Goal: Answer question/provide support: Share knowledge or assist other users

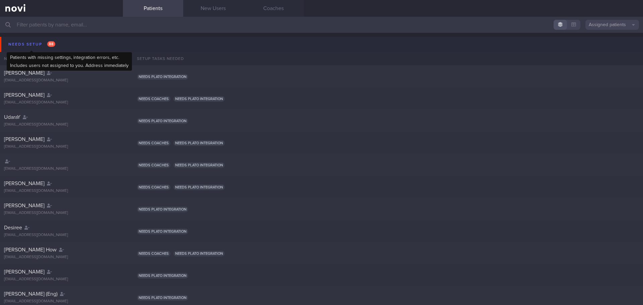
click at [39, 44] on div "Needs setup 88" at bounding box center [32, 44] width 50 height 9
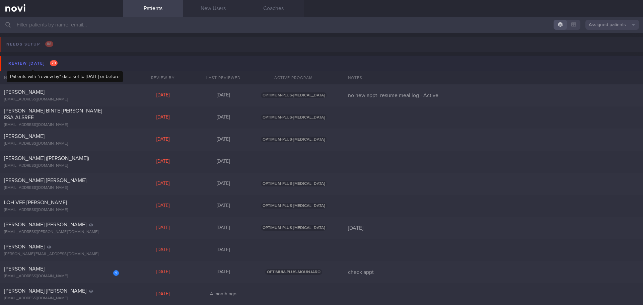
click at [42, 64] on div "Review [DATE] 79" at bounding box center [33, 63] width 53 height 9
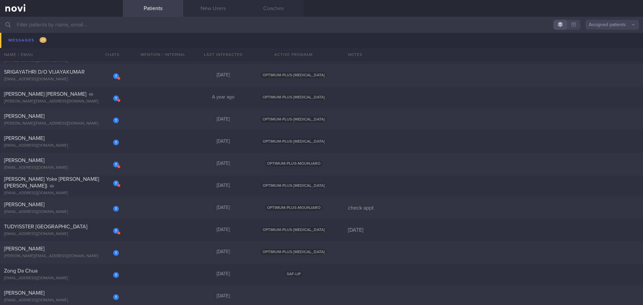
scroll to position [381, 0]
click at [83, 21] on input "text" at bounding box center [321, 25] width 643 height 16
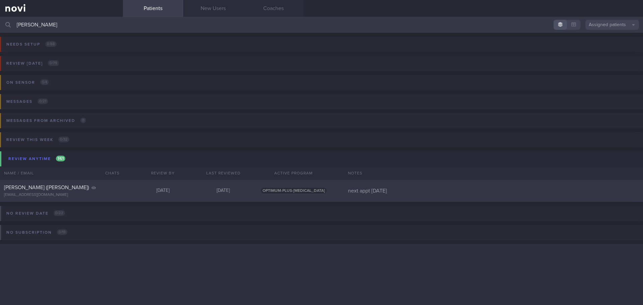
type input "[PERSON_NAME]"
click at [90, 192] on div "[PERSON_NAME] ([PERSON_NAME]) [EMAIL_ADDRESS][DOMAIN_NAME]" at bounding box center [61, 190] width 123 height 13
select select "8"
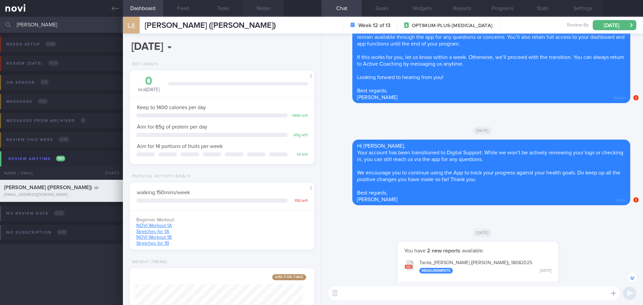
scroll to position [-33, 0]
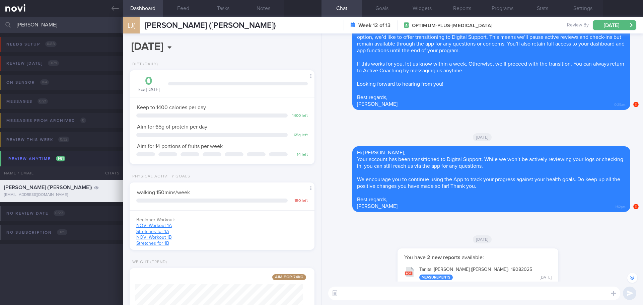
drag, startPoint x: 60, startPoint y: 17, endPoint x: -38, endPoint y: 24, distance: 98.1
click at [0, 24] on html "You are offline! Some functionality will be unavailable Patients New Users Coac…" at bounding box center [321, 152] width 643 height 305
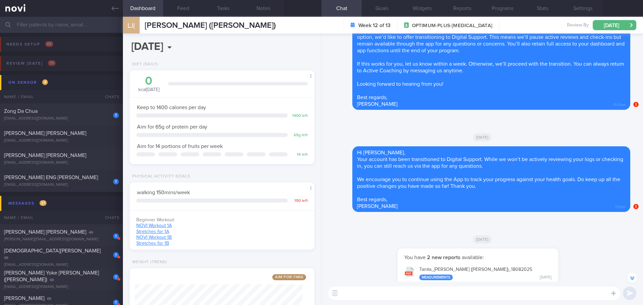
click at [377, 248] on div "[DATE]" at bounding box center [483, 239] width 314 height 19
click at [110, 7] on link at bounding box center [61, 8] width 123 height 17
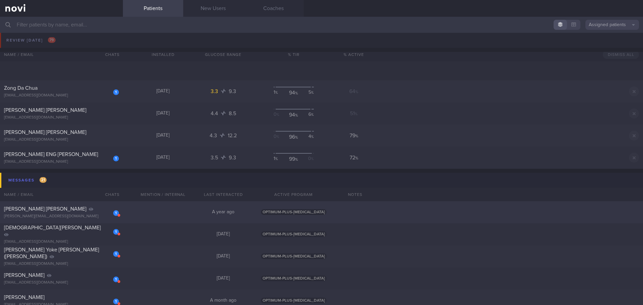
scroll to position [67, 0]
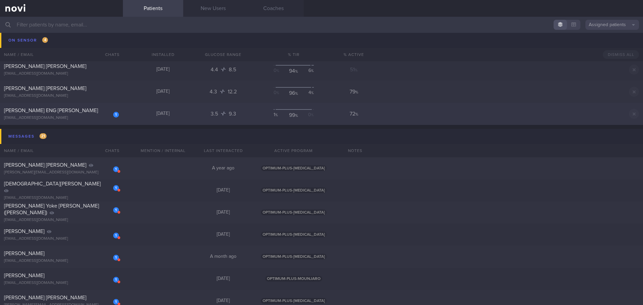
drag, startPoint x: 66, startPoint y: 110, endPoint x: 18, endPoint y: 111, distance: 47.9
click at [66, 110] on div "[PERSON_NAME] ENG [PERSON_NAME]" at bounding box center [60, 110] width 113 height 7
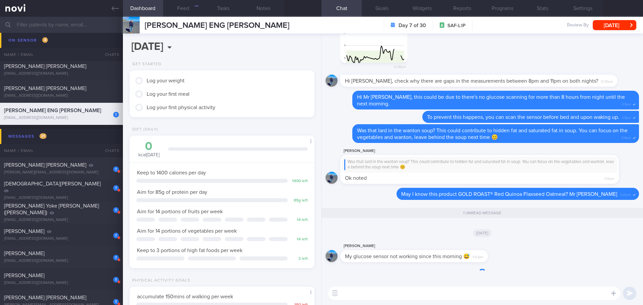
scroll to position [0, 0]
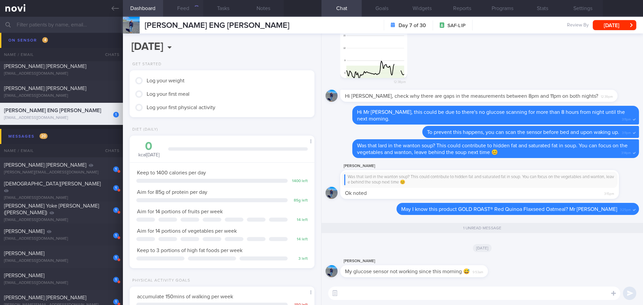
click at [182, 7] on button "Feed" at bounding box center [183, 8] width 40 height 17
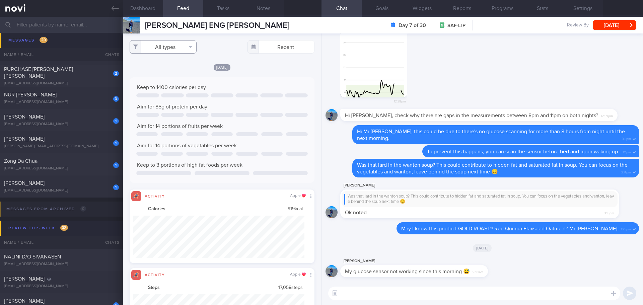
click at [174, 50] on button "All types" at bounding box center [163, 46] width 67 height 13
click at [162, 70] on button "Activity" at bounding box center [163, 70] width 66 height 10
checkbox input "false"
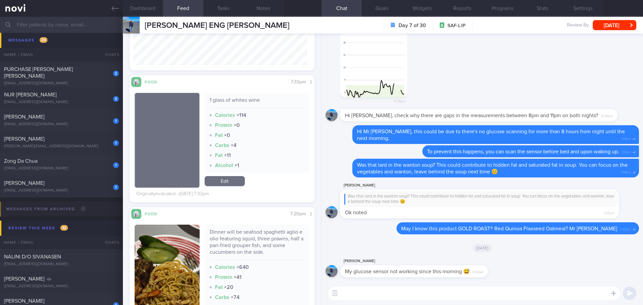
click at [345, 294] on textarea at bounding box center [474, 293] width 292 height 13
click at [441, 292] on textarea "Good morning Mr [PERSON_NAME], [PERSON_NAME] here." at bounding box center [474, 293] width 292 height 13
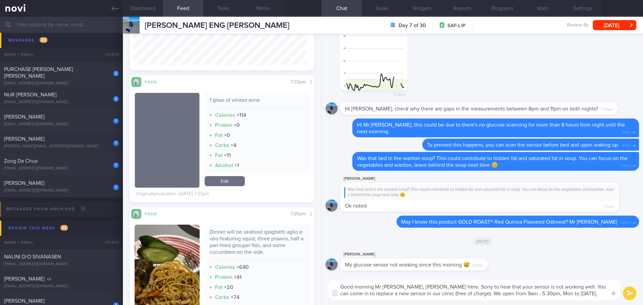
type textarea "Good morning Mr [PERSON_NAME], [PERSON_NAME] here. Sorry to hear that your sens…"
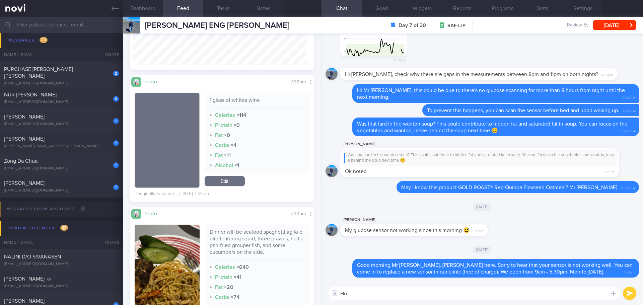
type textarea "H"
type textarea "D"
type textarea "o"
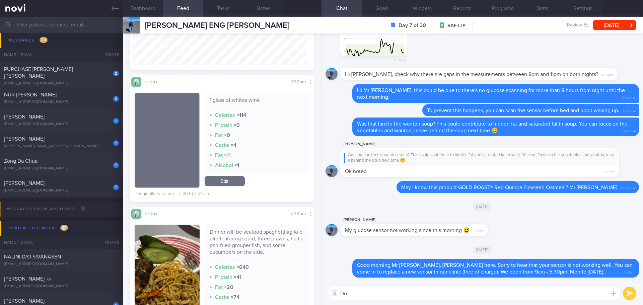
type textarea "D"
type textarea "Do you think you can walk in to our clinic this week?"
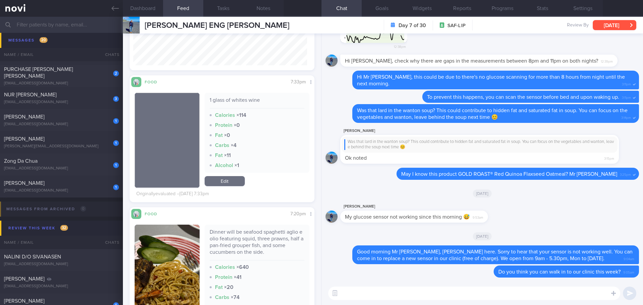
click at [624, 26] on button "[DATE]" at bounding box center [615, 25] width 44 height 10
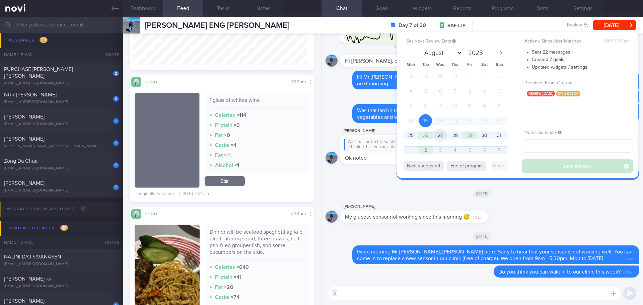
click at [435, 135] on span "27" at bounding box center [440, 135] width 13 height 13
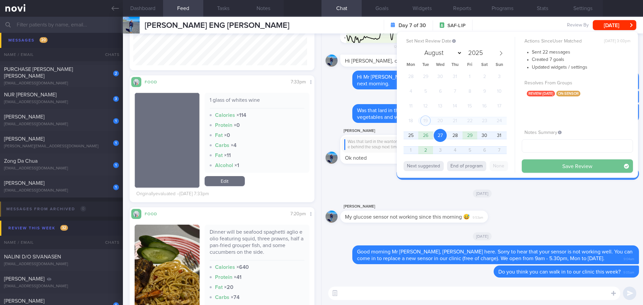
click at [531, 164] on button "Save Review" at bounding box center [577, 165] width 111 height 13
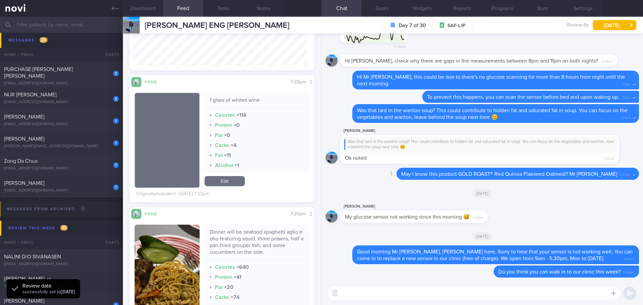
scroll to position [110, 174]
click at [44, 184] on span "[PERSON_NAME]" at bounding box center [24, 183] width 41 height 5
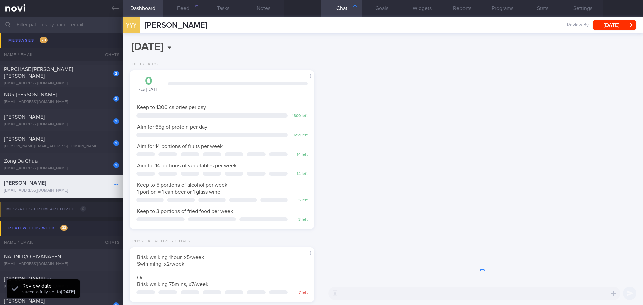
scroll to position [85, 171]
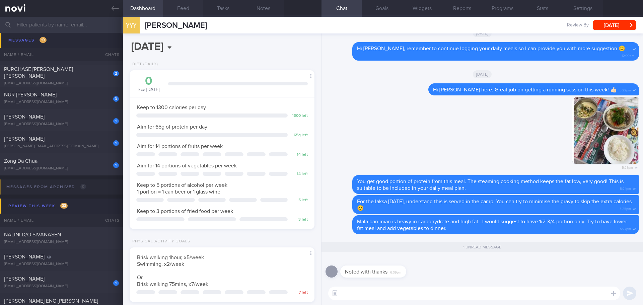
click at [182, 8] on button "Feed" at bounding box center [183, 8] width 40 height 17
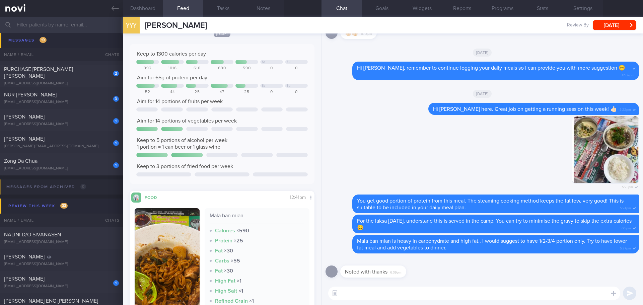
click at [391, 295] on textarea at bounding box center [474, 293] width 292 height 13
click at [151, 8] on button "Dashboard" at bounding box center [143, 8] width 40 height 17
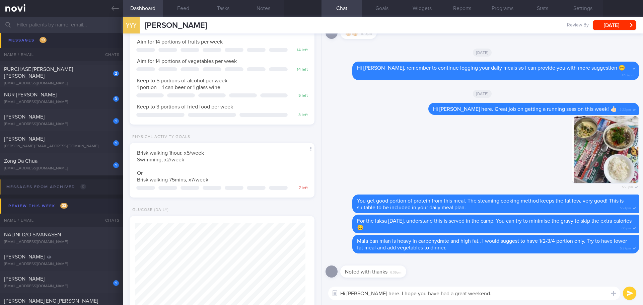
scroll to position [134, 0]
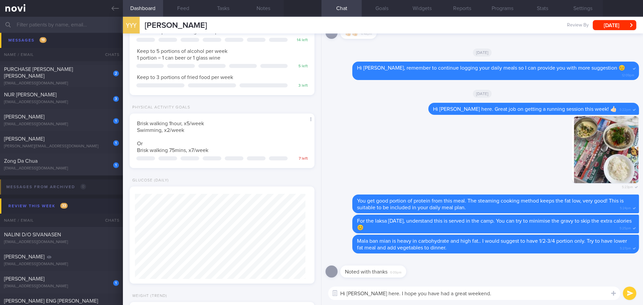
click at [512, 297] on textarea "Hi [PERSON_NAME] here. I hope you have had a great weekend." at bounding box center [474, 293] width 292 height 13
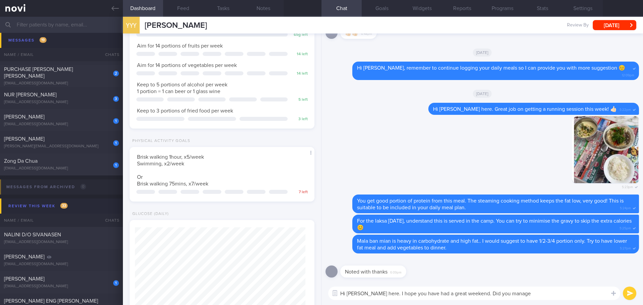
scroll to position [0, 0]
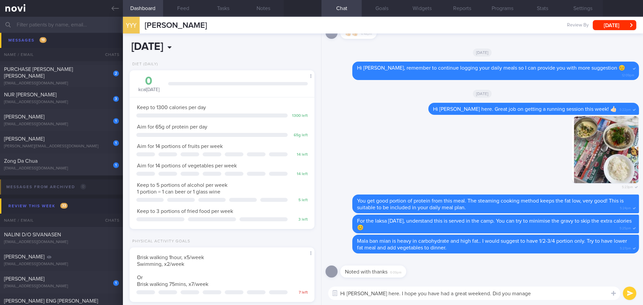
type textarea "Hi [PERSON_NAME] here. I hope you have had a great weekend. Did you manage"
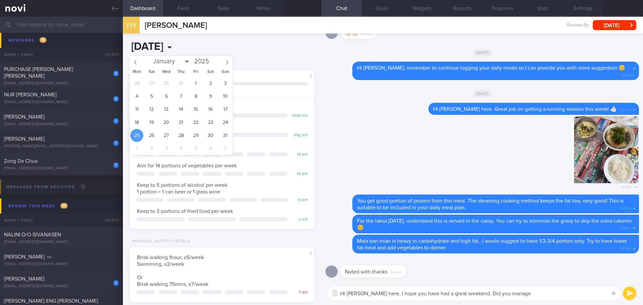
click at [185, 48] on input "[DATE]" at bounding box center [187, 47] width 114 height 17
click at [137, 124] on span "18" at bounding box center [136, 122] width 13 height 13
type input "[DATE]"
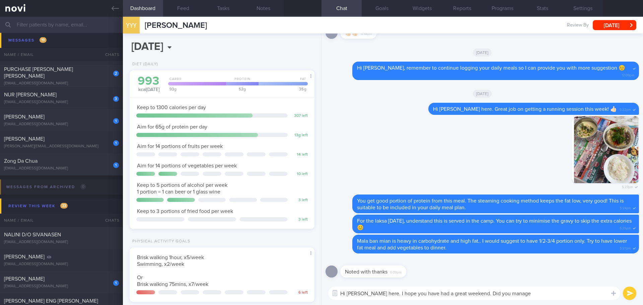
click at [555, 292] on textarea "Hi [PERSON_NAME] here. I hope you have had a great weekend. Did you manage" at bounding box center [474, 293] width 292 height 13
click at [186, 6] on button "Feed" at bounding box center [183, 8] width 40 height 17
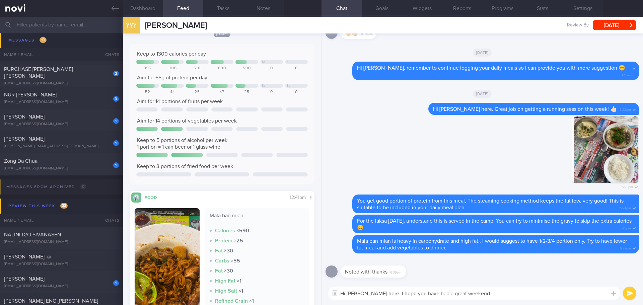
click at [521, 292] on textarea "Hi [PERSON_NAME] here. I hope you have had a great weekend." at bounding box center [474, 293] width 292 height 13
click at [516, 291] on textarea "Hi [PERSON_NAME] here. I hope you have had a great weekend." at bounding box center [474, 293] width 292 height 13
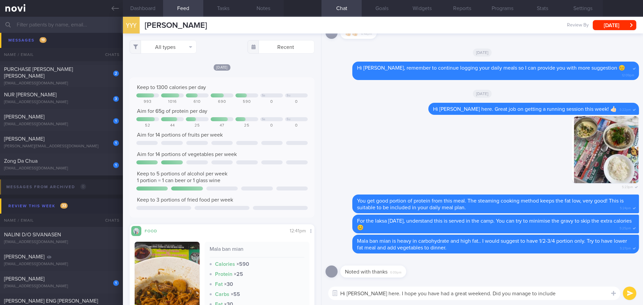
drag, startPoint x: 578, startPoint y: 294, endPoint x: 518, endPoint y: 295, distance: 60.3
click at [518, 295] on textarea "Hi [PERSON_NAME] here. I hope you have had a great weekend. Did you manage to i…" at bounding box center [474, 293] width 292 height 13
click at [571, 294] on textarea "Hi [PERSON_NAME] here. I hope you have had a great weekend. Did you manage to i…" at bounding box center [474, 293] width 292 height 13
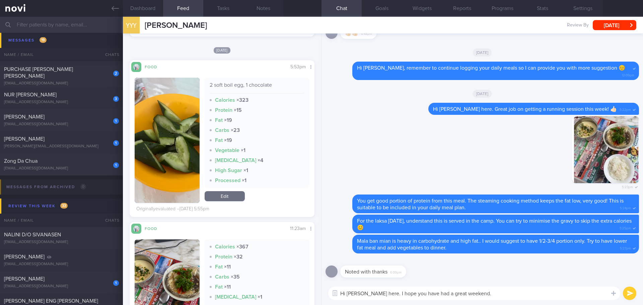
click at [500, 293] on textarea "Hi [PERSON_NAME] here. I hope you have had a great weekend." at bounding box center [474, 293] width 292 height 13
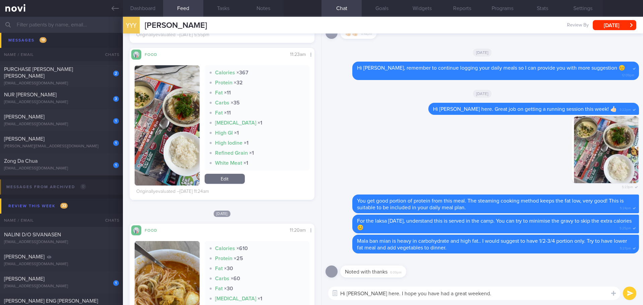
scroll to position [703, 0]
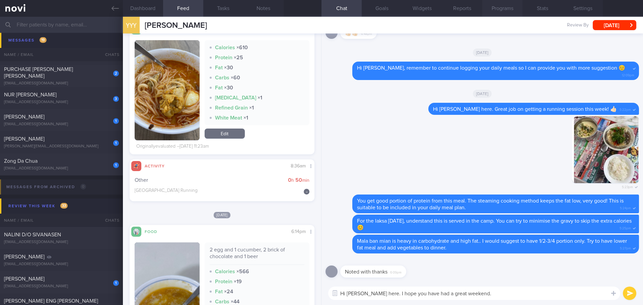
click at [496, 3] on button "Programs" at bounding box center [502, 8] width 40 height 17
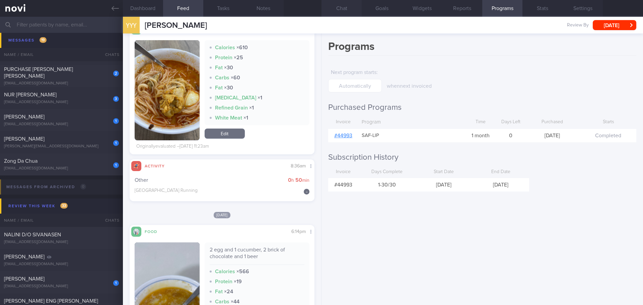
click at [331, 15] on button "Chat" at bounding box center [342, 8] width 40 height 17
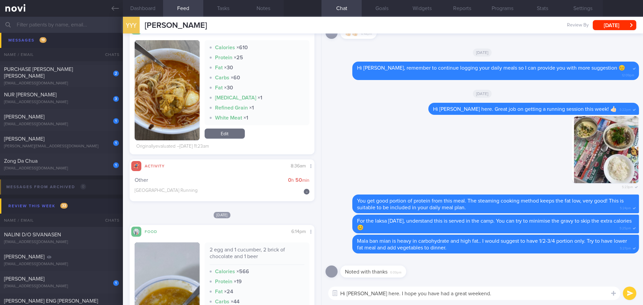
click at [527, 292] on textarea "Hi [PERSON_NAME] here. I hope you have had a great weekend." at bounding box center [474, 293] width 292 height 13
click at [527, 291] on textarea "Hi [PERSON_NAME] here. I hope you have had a great weekend." at bounding box center [474, 293] width 292 height 13
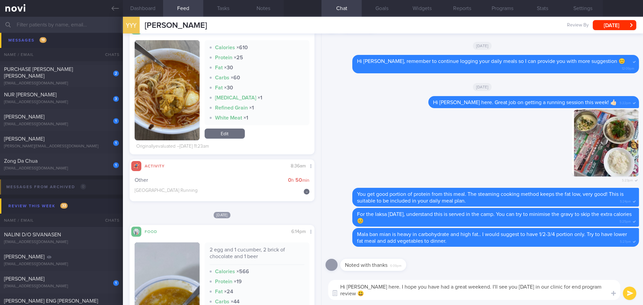
drag, startPoint x: 496, startPoint y: 293, endPoint x: 500, endPoint y: 293, distance: 3.7
click at [496, 293] on textarea "Hi [PERSON_NAME] here. I hope you have had a great weekend. I'll see you [DATE]…" at bounding box center [474, 290] width 292 height 20
click at [516, 294] on textarea "Hi [PERSON_NAME] here. I hope you have had a great weekend. I'll see you [DATE]…" at bounding box center [474, 290] width 292 height 20
click at [532, 294] on textarea "Hi [PERSON_NAME] here. I hope you have had a great weekend. I'll see you [DATE]…" at bounding box center [474, 290] width 292 height 20
click at [543, 294] on textarea "Hi [PERSON_NAME] here. I hope you have had a great weekend. I'll see you [DATE]…" at bounding box center [474, 290] width 292 height 20
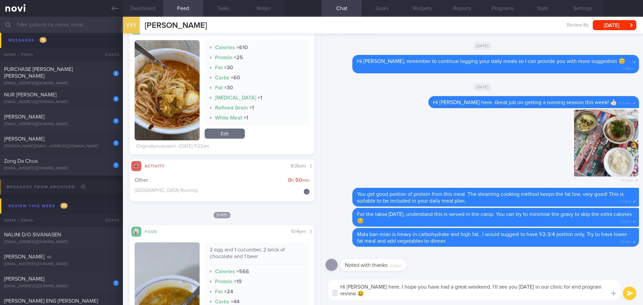
click at [545, 294] on textarea "Hi [PERSON_NAME] here. I hope you have had a great weekend. I'll see you [DATE]…" at bounding box center [474, 290] width 292 height 20
click at [599, 295] on textarea "Hi [PERSON_NAME] here. I hope you have had a great weekend. I'll see you [DATE]…" at bounding box center [474, 290] width 292 height 20
drag, startPoint x: 405, startPoint y: 287, endPoint x: 419, endPoint y: 295, distance: 16.1
click at [419, 295] on textarea "Hi [PERSON_NAME] here. I hope you have had a great weekend. I'll see you [DATE]…" at bounding box center [474, 290] width 292 height 20
type textarea "Hi [PERSON_NAME] here. I hope you have had a great weekend. I'll see you [DATE]…"
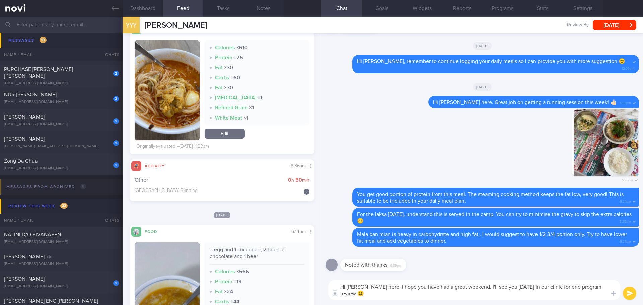
click at [634, 290] on button "submit" at bounding box center [629, 293] width 13 height 13
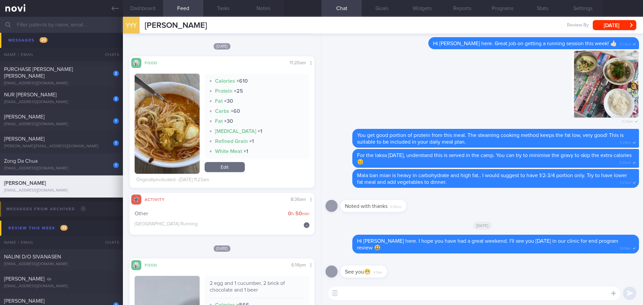
drag, startPoint x: 63, startPoint y: 167, endPoint x: 55, endPoint y: 169, distance: 8.6
click at [63, 167] on div "[EMAIL_ADDRESS][DOMAIN_NAME]" at bounding box center [61, 168] width 115 height 5
type input "[DATE]"
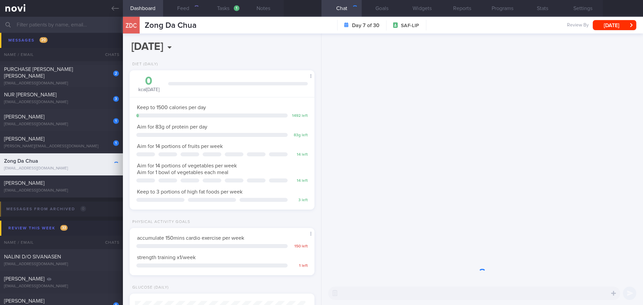
scroll to position [85, 171]
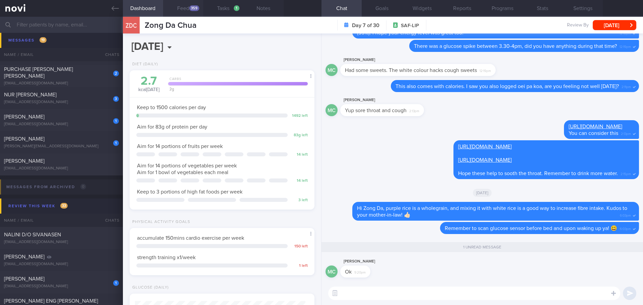
click at [197, 11] on div "359" at bounding box center [194, 8] width 10 height 6
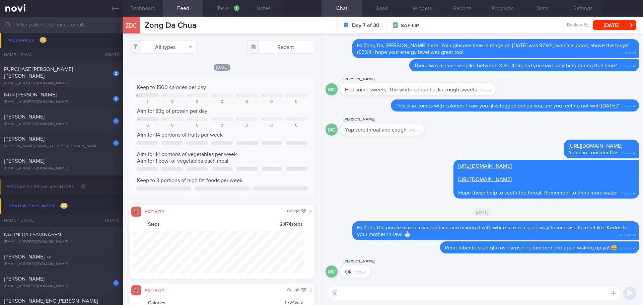
scroll to position [43, 172]
click at [193, 52] on button "All types" at bounding box center [163, 46] width 67 height 13
click at [187, 70] on button "Activity" at bounding box center [163, 70] width 66 height 10
checkbox input "false"
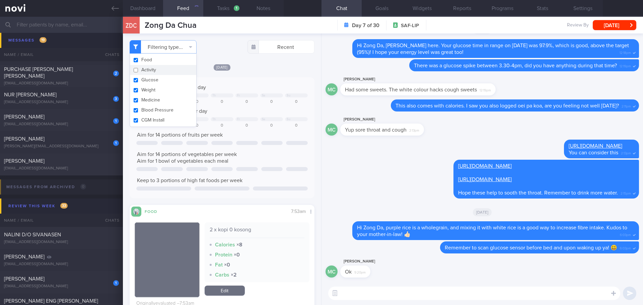
scroll to position [110, 174]
click at [267, 69] on div "[DATE]" at bounding box center [222, 67] width 185 height 7
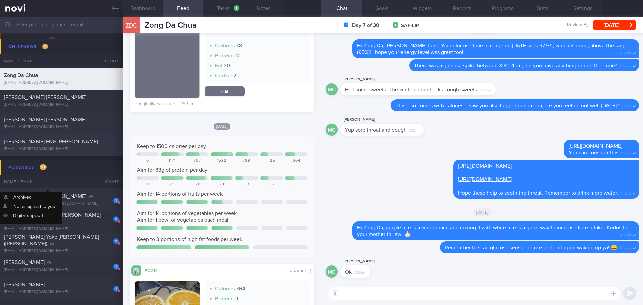
scroll to position [45, 0]
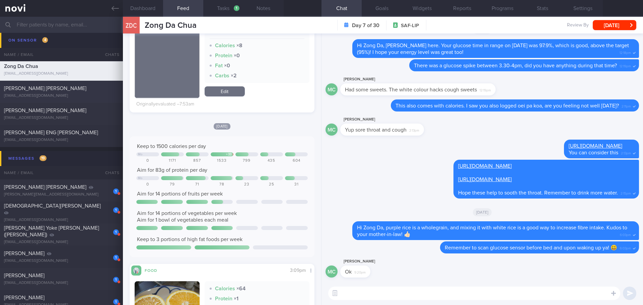
click at [59, 89] on span "[PERSON_NAME] [PERSON_NAME]" at bounding box center [45, 88] width 82 height 5
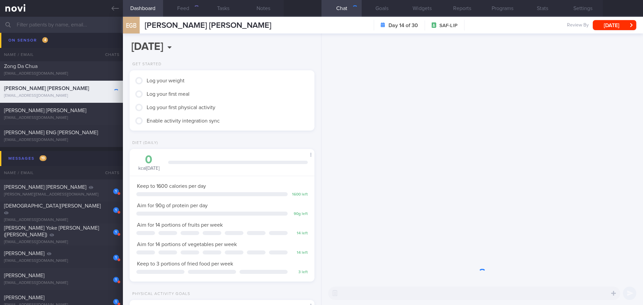
scroll to position [85, 171]
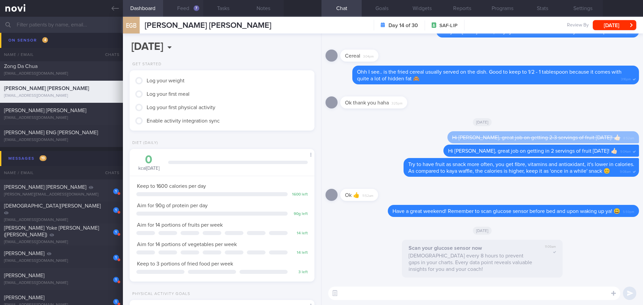
click at [188, 2] on button "Feed 7" at bounding box center [183, 8] width 40 height 17
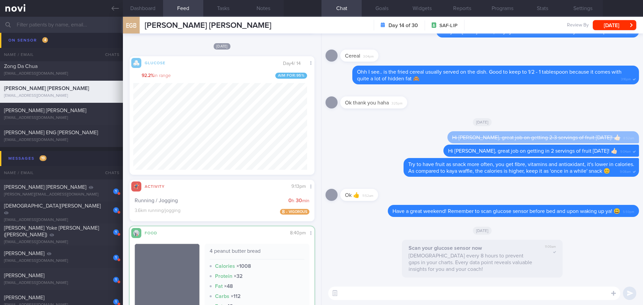
scroll to position [986, 0]
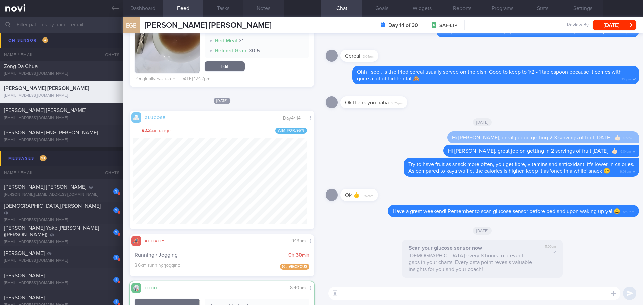
click at [267, 9] on button "Notes" at bounding box center [264, 8] width 40 height 17
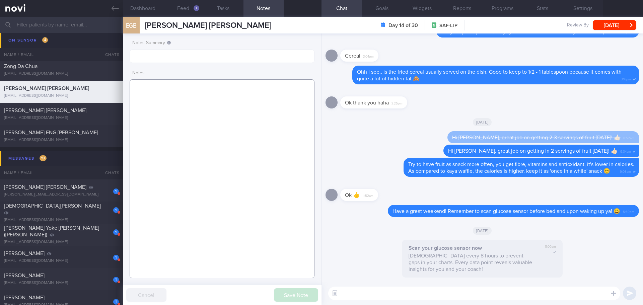
click at [208, 125] on textarea at bounding box center [222, 178] width 185 height 199
type textarea "s"
type textarea "glucose [PERSON_NAME]: - steamed chicken rice"
click at [307, 297] on button "Save Note" at bounding box center [296, 294] width 44 height 13
click at [153, 8] on button "Dashboard" at bounding box center [143, 8] width 40 height 17
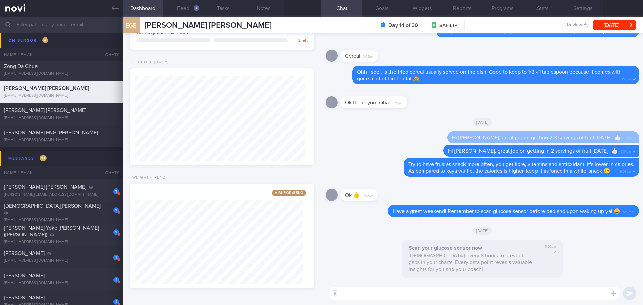
scroll to position [245, 0]
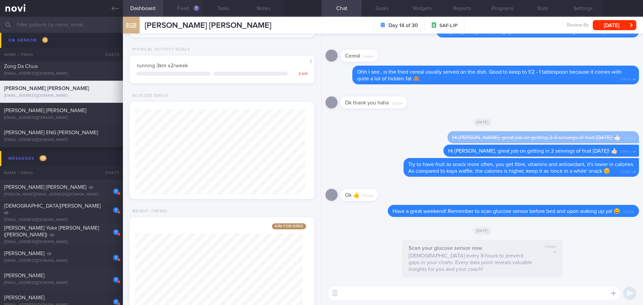
click at [190, 10] on button "Feed 7" at bounding box center [183, 8] width 40 height 17
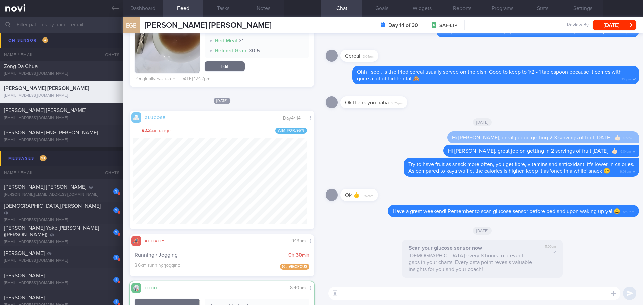
click at [392, 291] on textarea at bounding box center [474, 293] width 292 height 13
type textarea "Hi [PERSON_NAME], great [PERSON_NAME]"
click at [150, 6] on button "Dashboard" at bounding box center [143, 8] width 40 height 17
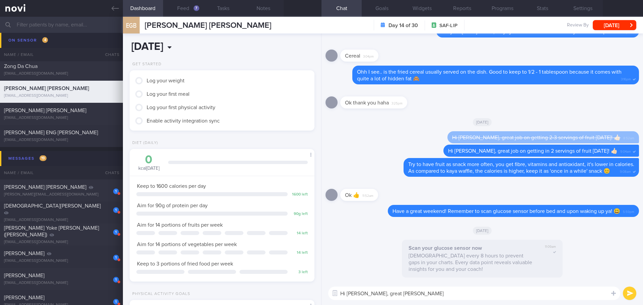
click at [170, 45] on input "[DATE]" at bounding box center [187, 47] width 114 height 17
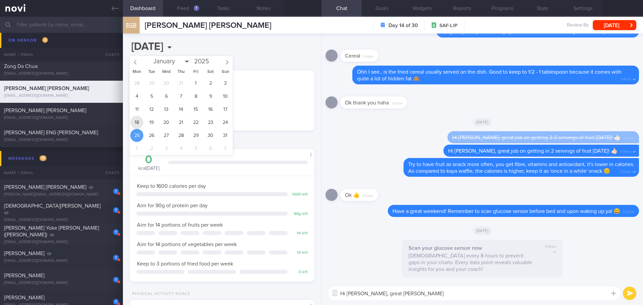
click at [138, 119] on span "18" at bounding box center [136, 122] width 13 height 13
type input "[DATE]"
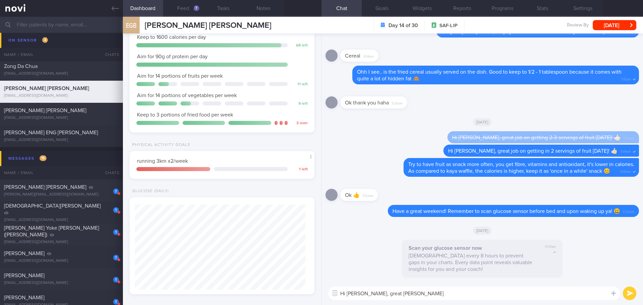
scroll to position [167, 0]
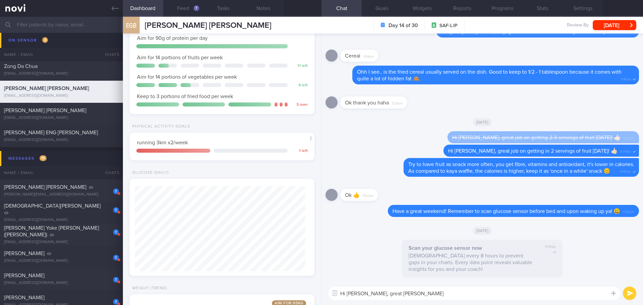
click at [200, 149] on div at bounding box center [174, 151] width 76 height 4
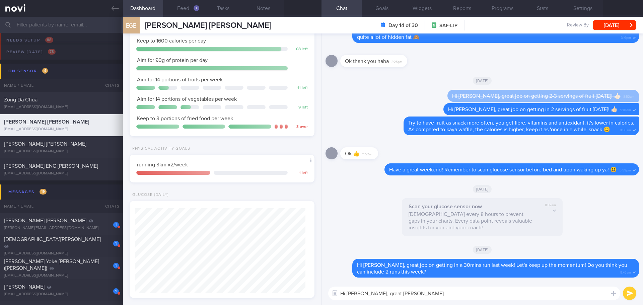
scroll to position [134, 0]
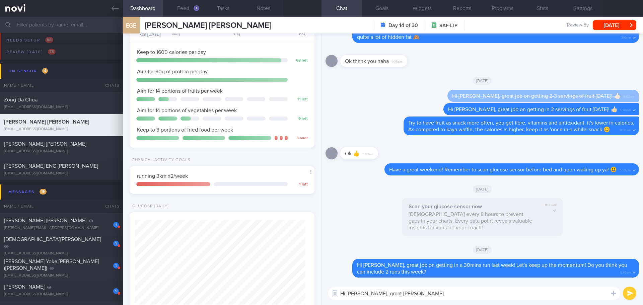
click at [300, 298] on div "Dashboard Feed 7 Tasks Notes Chat Goals Widgets Reports Programs Stats Settings…" at bounding box center [383, 161] width 520 height 288
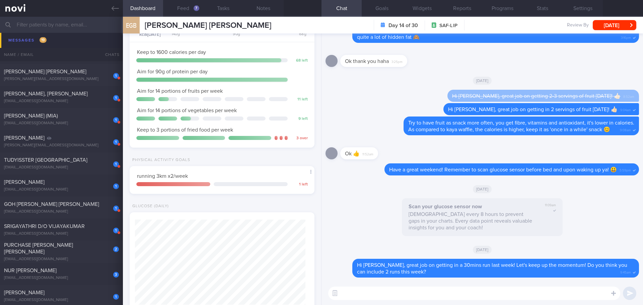
scroll to position [447, 0]
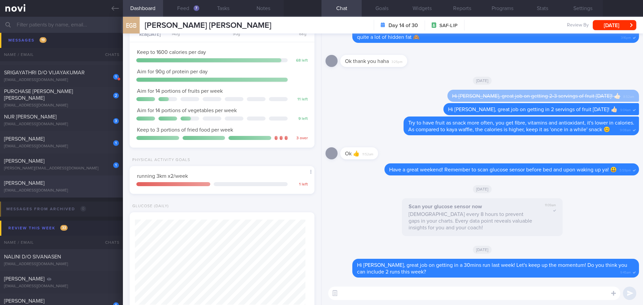
click at [67, 183] on div "[PERSON_NAME]" at bounding box center [60, 183] width 113 height 7
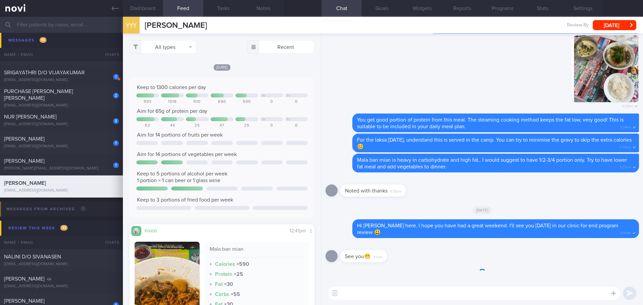
click at [356, 294] on textarea at bounding box center [474, 293] width 292 height 13
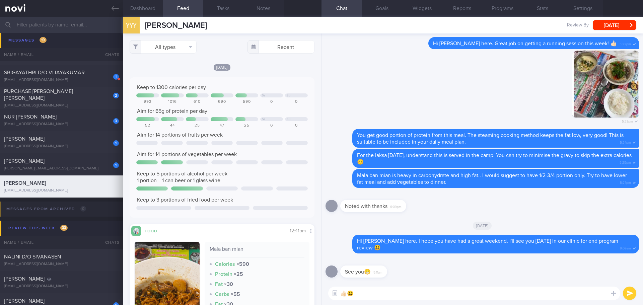
type textarea "👍🏻😃"
click at [627, 294] on button "submit" at bounding box center [629, 293] width 13 height 13
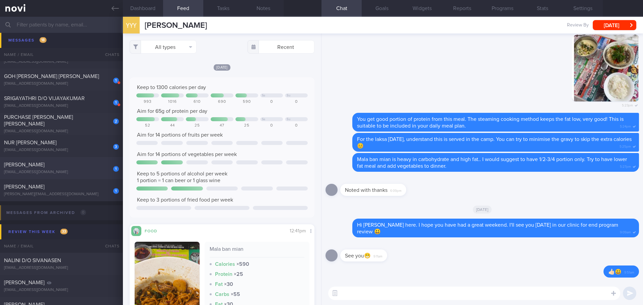
scroll to position [413, 0]
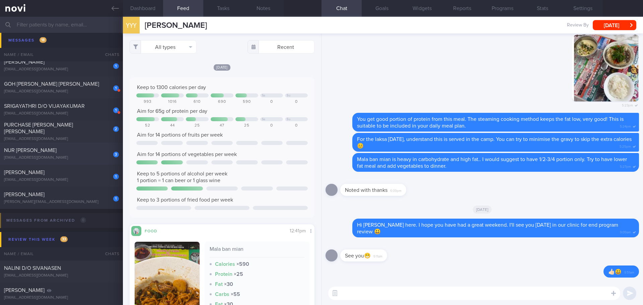
click at [57, 152] on span "NUR [PERSON_NAME]" at bounding box center [30, 150] width 53 height 5
type input "[DATE]"
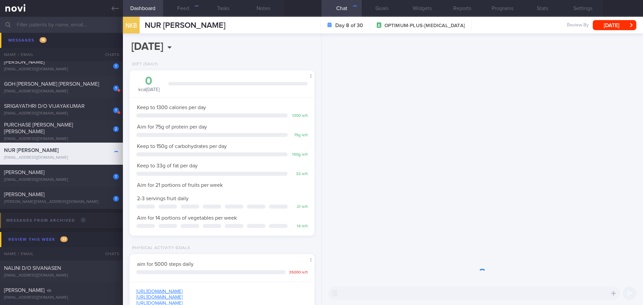
scroll to position [93, 168]
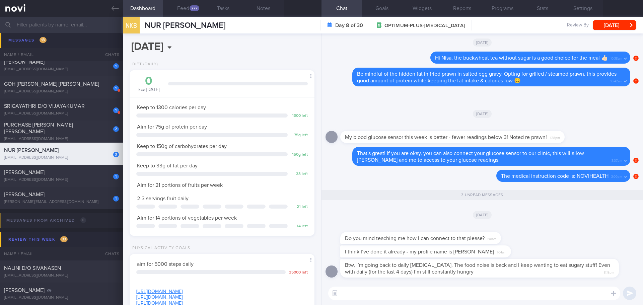
click at [529, 227] on div "Do you mind teaching me how I can connect to that please? 1:01am" at bounding box center [483, 234] width 314 height 21
click at [542, 228] on div "Do you mind teaching me how I can connect to that please? 1:01am" at bounding box center [483, 234] width 314 height 21
click at [542, 229] on div "Do you mind teaching me how I can connect to that please? 1:01am" at bounding box center [483, 234] width 314 height 21
click at [549, 229] on div "Do you mind teaching me how I can connect to that please? 1:01am" at bounding box center [483, 234] width 314 height 21
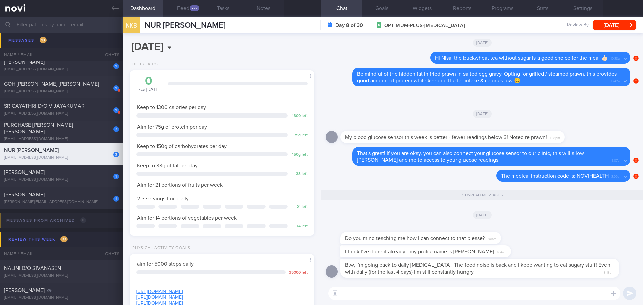
click at [549, 229] on div "Do you mind teaching me how I can connect to that please? 1:01am" at bounding box center [483, 234] width 314 height 21
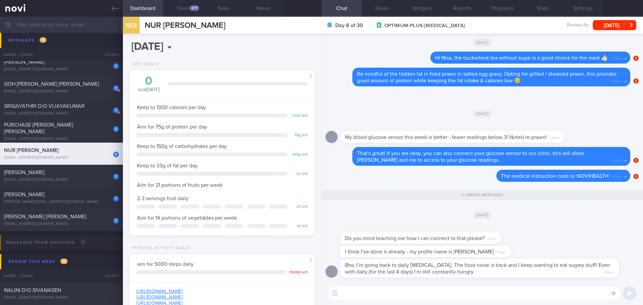
drag, startPoint x: 502, startPoint y: 4, endPoint x: 466, endPoint y: 29, distance: 44.3
click at [502, 4] on button "Programs" at bounding box center [502, 8] width 40 height 17
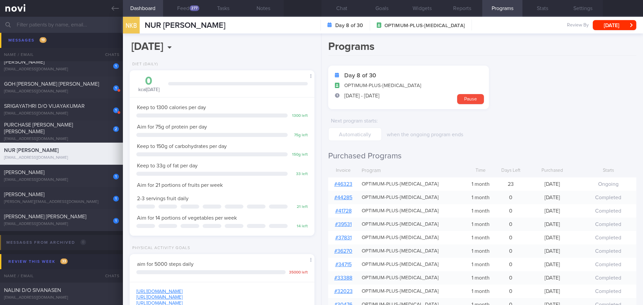
click at [343, 185] on link "# 46323" at bounding box center [343, 184] width 18 height 5
click at [339, 6] on button "Chat" at bounding box center [342, 8] width 40 height 17
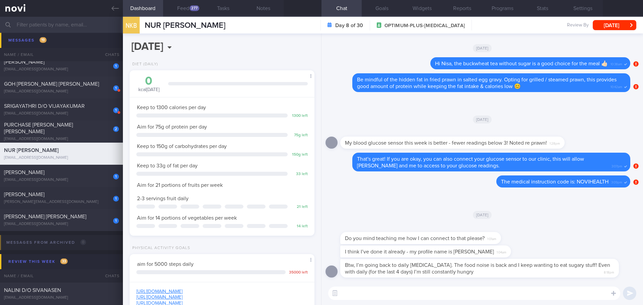
click at [419, 290] on textarea at bounding box center [474, 293] width 292 height 13
type textarea "Hi [PERSON_NAME], thanks for connecting your glucose sensor to our clinic. Yes,…"
click at [627, 294] on button "submit" at bounding box center [629, 293] width 13 height 13
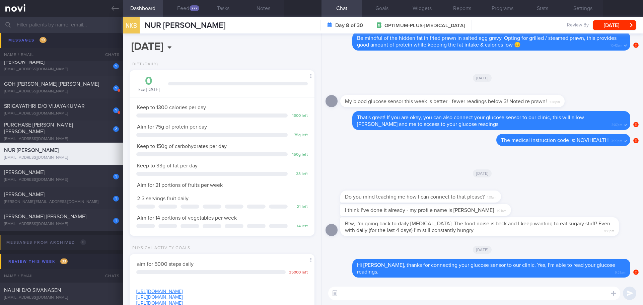
click at [346, 295] on textarea at bounding box center [474, 293] width 292 height 13
click at [505, 295] on textarea "Your blood glucose has been kept within 3.9-7.8mmol/L (target range" at bounding box center [474, 293] width 292 height 13
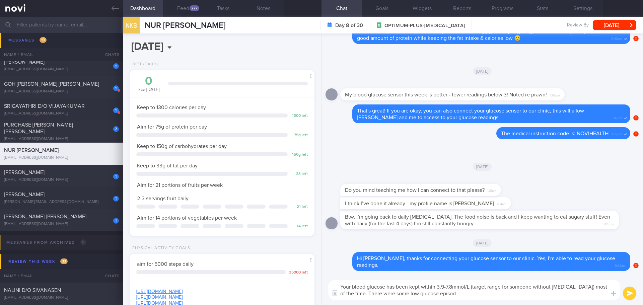
drag, startPoint x: 503, startPoint y: 294, endPoint x: 354, endPoint y: 301, distance: 148.5
click at [354, 301] on div "Your blood glucose has been kept within 3.9-7.8mmol/L (target range for someone…" at bounding box center [483, 290] width 322 height 30
click at [449, 293] on textarea "Your blood glucose has been kept within 3.9-7.8mmol/L (target range for someone…" at bounding box center [474, 290] width 292 height 20
click at [504, 290] on textarea "Your blood glucose has been kept within 3.9-7.8mmol/L (target range for someone…" at bounding box center [474, 290] width 292 height 20
click at [511, 291] on textarea "Your blood glucose has been kept within 3.9-7.8mmol/L (target range for someone…" at bounding box center [474, 290] width 292 height 20
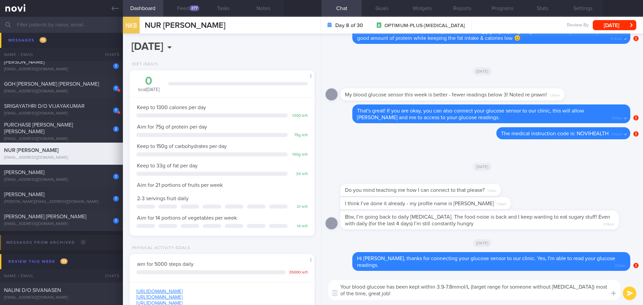
click at [516, 294] on textarea "Your blood glucose has been kept within 3.9-7.8mmol/L (target range for someone…" at bounding box center [474, 290] width 292 height 20
click at [521, 295] on textarea "Your blood glucose has been kept within 3.9-7.8mmol/L (target range for someone…" at bounding box center [474, 290] width 292 height 20
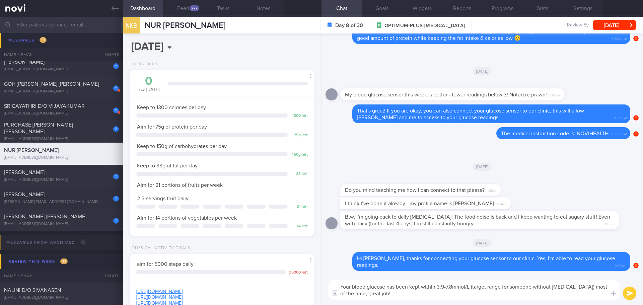
type textarea "Your blood glucose has been kept within 3.9-7.8mmol/L (target range for someone…"
click at [632, 291] on button "submit" at bounding box center [629, 293] width 13 height 13
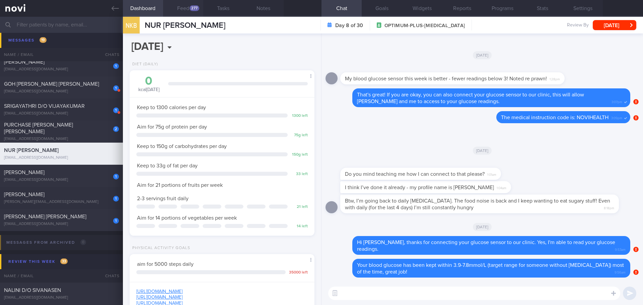
click at [199, 5] on button "Feed 277" at bounding box center [183, 8] width 40 height 17
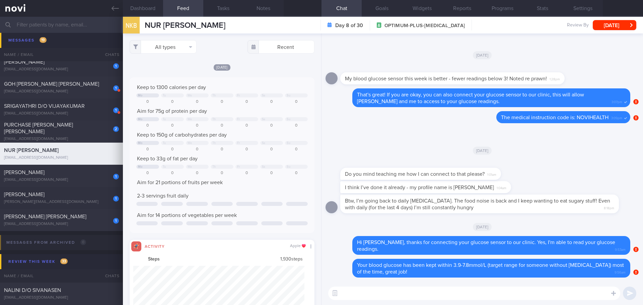
scroll to position [43, 172]
click at [188, 48] on button "All types" at bounding box center [163, 46] width 67 height 13
click at [173, 68] on button "Activity" at bounding box center [163, 70] width 66 height 10
checkbox input "false"
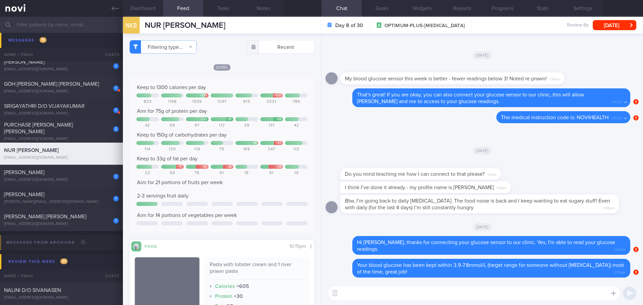
click at [250, 68] on div "[DATE]" at bounding box center [222, 67] width 185 height 7
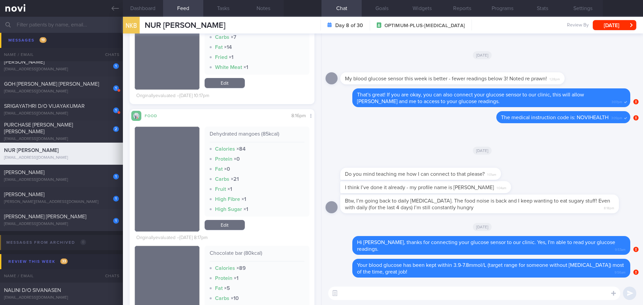
scroll to position [1206, 0]
drag, startPoint x: 496, startPoint y: 212, endPoint x: 560, endPoint y: 212, distance: 64.0
click at [560, 212] on div "Btw, I’m going back to daily [MEDICAL_DATA]. The food noise is back and I keep …" at bounding box center [489, 204] width 299 height 19
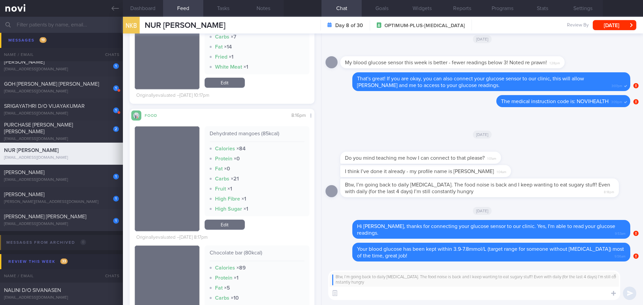
click at [471, 293] on textarea at bounding box center [474, 293] width 292 height 13
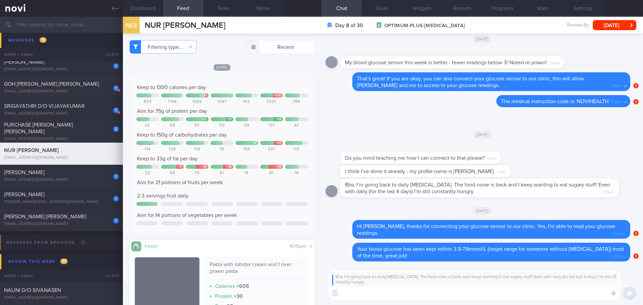
scroll to position [167, 0]
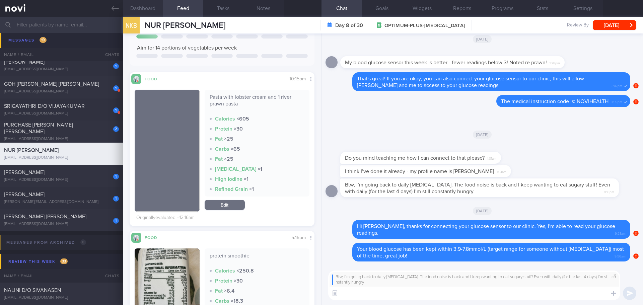
click at [145, 7] on button "Dashboard" at bounding box center [143, 8] width 40 height 17
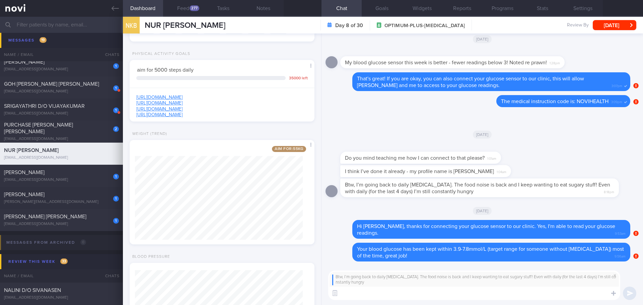
scroll to position [201, 0]
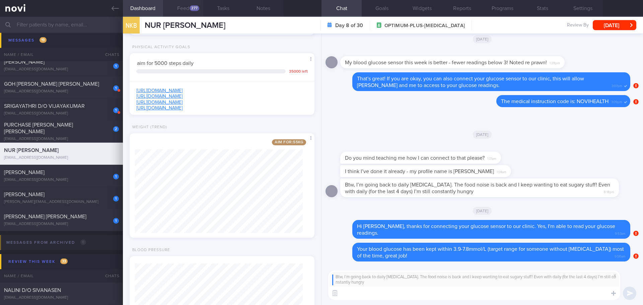
click at [183, 9] on button "Feed 277" at bounding box center [183, 8] width 40 height 17
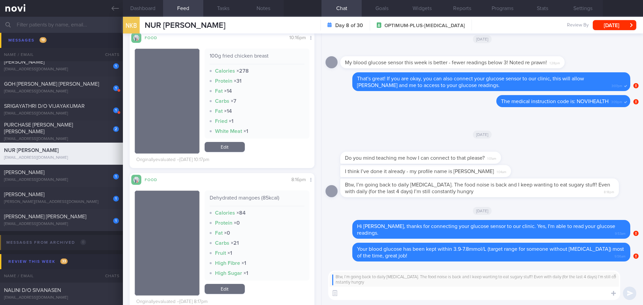
scroll to position [1105, 0]
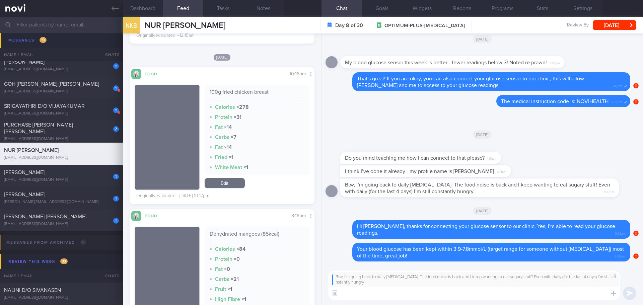
click at [363, 296] on textarea at bounding box center [474, 293] width 292 height 13
type textarea "D"
type textarea "T"
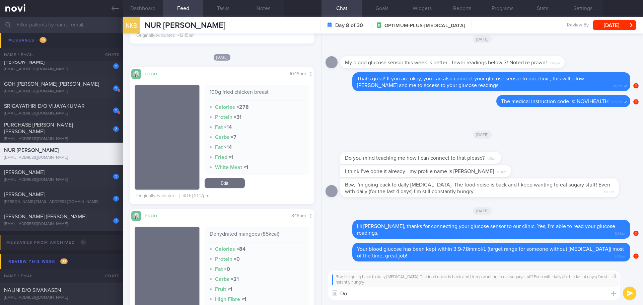
type textarea "D"
type textarea "W"
drag, startPoint x: 530, startPoint y: 293, endPoint x: 467, endPoint y: 301, distance: 64.1
click at [472, 297] on textarea "Noted from your meal logs, you had some gummy bears past few days." at bounding box center [474, 293] width 292 height 13
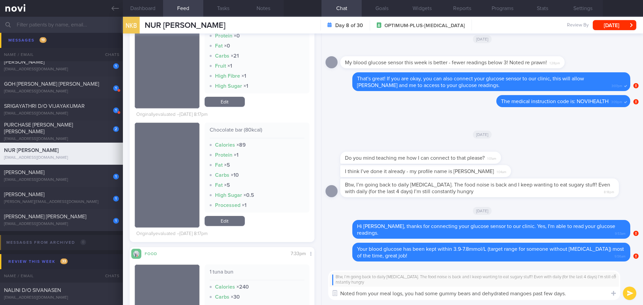
scroll to position [1239, 0]
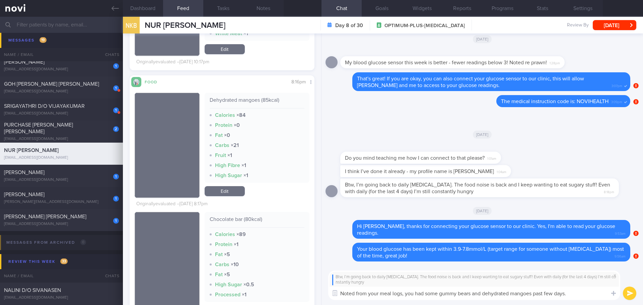
click at [485, 291] on textarea "Noted from your meal logs, you had some gummy bears and dehydrated mangoes past…" at bounding box center [474, 293] width 292 height 13
click at [406, 294] on textarea "Noted from your meal logs, you had some gummy bears, dehydrated mangoes past fe…" at bounding box center [474, 293] width 292 height 13
click at [475, 293] on textarea "Noted from your meal logs, you had some gummy bears, dehydrated mangoes past fe…" at bounding box center [474, 293] width 292 height 13
click at [606, 296] on textarea "Noted from your meal logs, you had some gummy bears, chocolate bar and dehydrat…" at bounding box center [474, 293] width 292 height 13
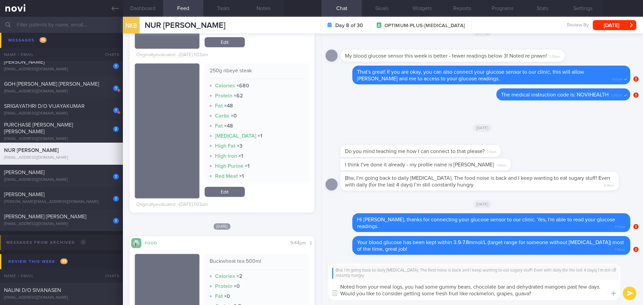
scroll to position [3986, 0]
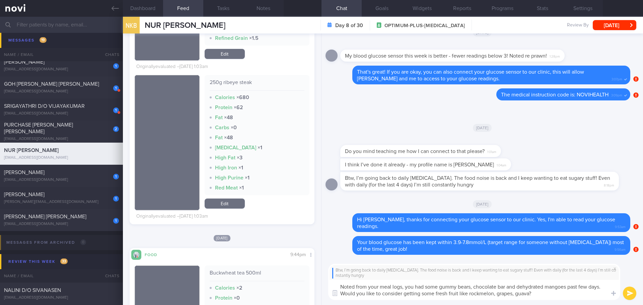
drag, startPoint x: 468, startPoint y: 294, endPoint x: 460, endPoint y: 294, distance: 8.4
click at [460, 294] on textarea "Noted from your meal logs, you had some gummy bears, chocolate bar and dehydrat…" at bounding box center [474, 290] width 292 height 20
click at [545, 292] on textarea "Noted from your meal logs, you had some gummy bears, chocolate bar and dehydrat…" at bounding box center [474, 290] width 292 height 20
click at [547, 293] on textarea "Noted from your meal logs, you had some gummy bears, chocolate bar and dehydrat…" at bounding box center [474, 290] width 292 height 20
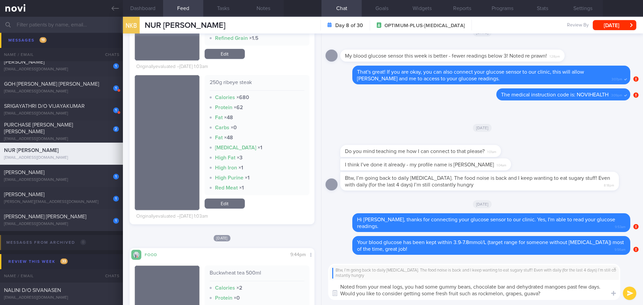
click at [460, 296] on textarea "Noted from your meal logs, you had some gummy bears, chocolate bar and dehydrat…" at bounding box center [474, 290] width 292 height 20
click at [579, 296] on textarea "Noted from your meal logs, you had some gummy bears, chocolate bar and dehydrat…" at bounding box center [474, 290] width 292 height 20
type textarea "Noted from your meal logs, you had some gummy bears, chocolate bar and dehydrat…"
click at [628, 290] on button "submit" at bounding box center [629, 293] width 13 height 13
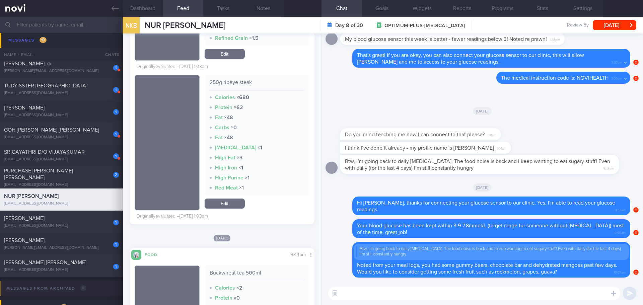
scroll to position [346, 0]
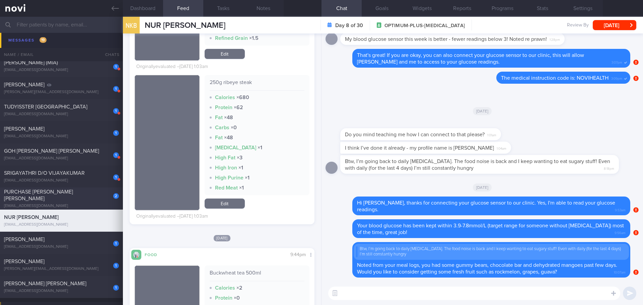
click at [71, 204] on div "[EMAIL_ADDRESS][DOMAIN_NAME]" at bounding box center [61, 206] width 115 height 5
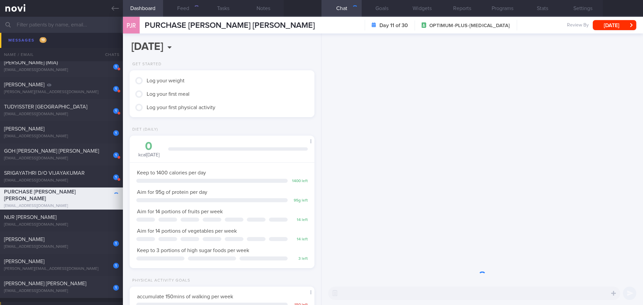
scroll to position [93, 168]
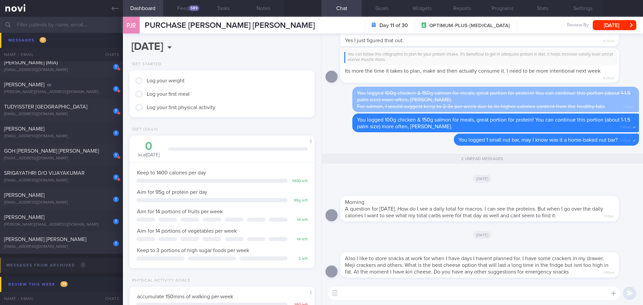
click at [454, 224] on div "Morning A question for [DATE]. How do I see a daily total for macros. I can see…" at bounding box center [483, 207] width 314 height 38
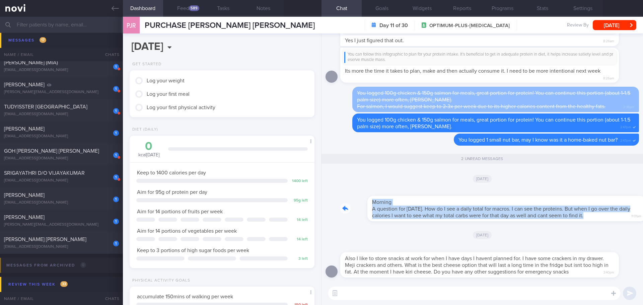
drag, startPoint x: 588, startPoint y: 218, endPoint x: 643, endPoint y: 216, distance: 54.6
click at [643, 216] on div "Also I like to store snacks at work for when I have days I havent planned for. …" at bounding box center [483, 157] width 322 height 248
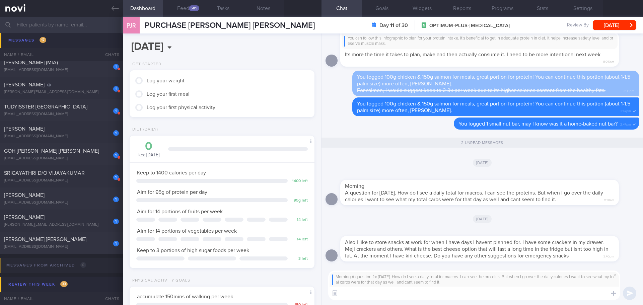
click at [474, 292] on textarea at bounding box center [474, 293] width 292 height 13
type textarea "Good morning [PERSON_NAME], [PERSON_NAME] here. Thank you for letting me know."
drag, startPoint x: 391, startPoint y: 7, endPoint x: 386, endPoint y: 21, distance: 14.2
click at [391, 7] on button "Goals" at bounding box center [382, 8] width 40 height 17
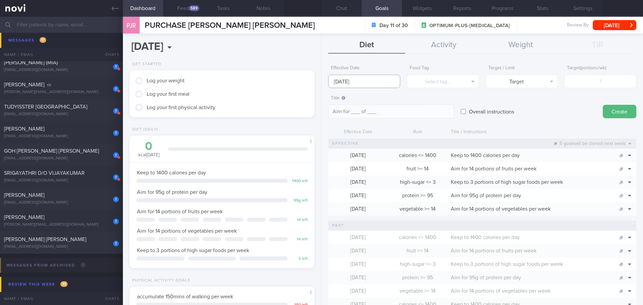
click at [352, 80] on input "[DATE]" at bounding box center [364, 81] width 72 height 13
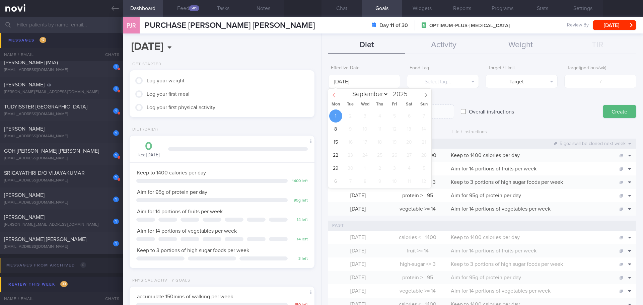
click at [333, 97] on icon at bounding box center [334, 95] width 5 height 5
select select "7"
click at [335, 152] on span "18" at bounding box center [335, 155] width 13 height 13
type input "[DATE]"
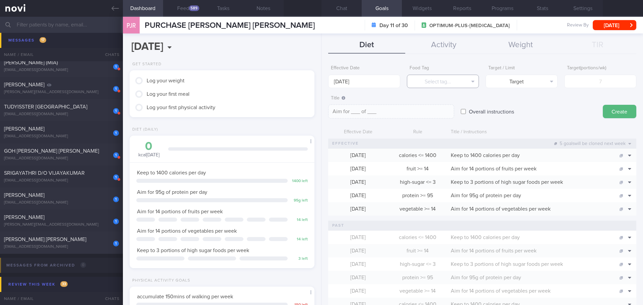
click at [446, 84] on button "Select tag..." at bounding box center [443, 81] width 72 height 13
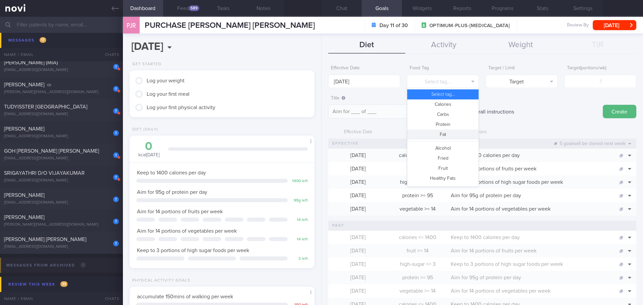
click at [443, 133] on button "Fat" at bounding box center [442, 135] width 71 height 10
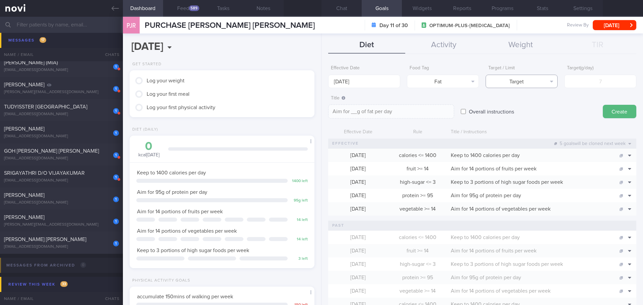
click at [519, 81] on button "Target" at bounding box center [522, 81] width 72 height 13
click at [520, 107] on button "Limit" at bounding box center [521, 104] width 71 height 10
type textarea "Keep to __g of fat per day"
click at [589, 80] on input "number" at bounding box center [600, 81] width 72 height 13
type input "3"
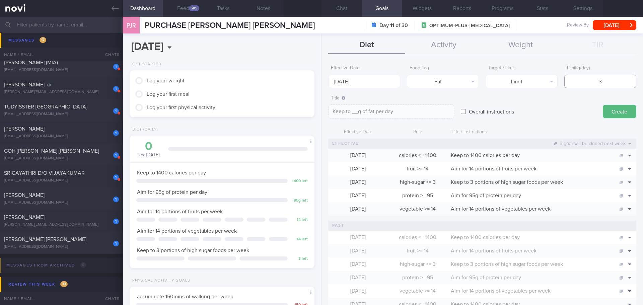
type textarea "Keep to 3g of fat per day"
type input "36"
type textarea "Keep to 36g of fat per day"
type input "36"
click at [606, 110] on button "Create" at bounding box center [619, 111] width 33 height 13
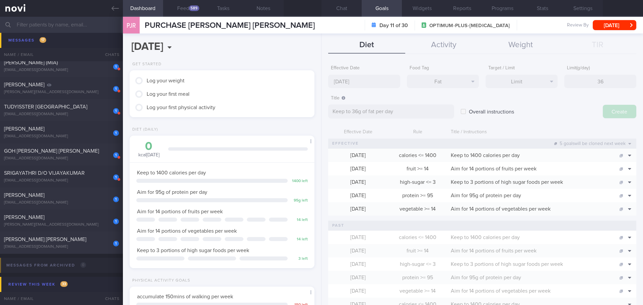
type input "[DATE]"
type textarea "Aim for ___ of ___"
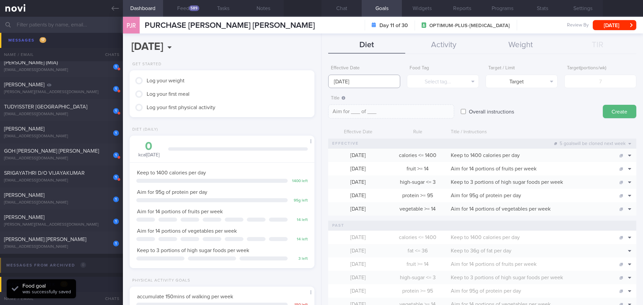
click at [355, 80] on input "[DATE]" at bounding box center [364, 81] width 72 height 13
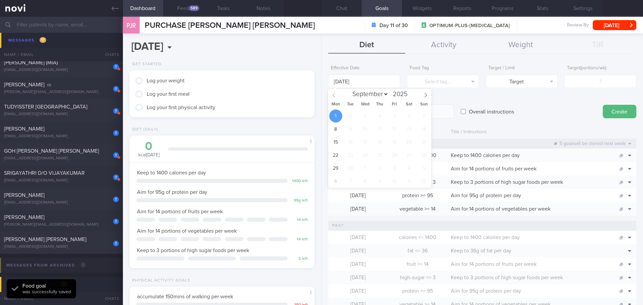
click at [336, 95] on icon at bounding box center [334, 95] width 5 height 5
select select "7"
click at [338, 143] on span "11" at bounding box center [335, 142] width 13 height 13
type input "[DATE]"
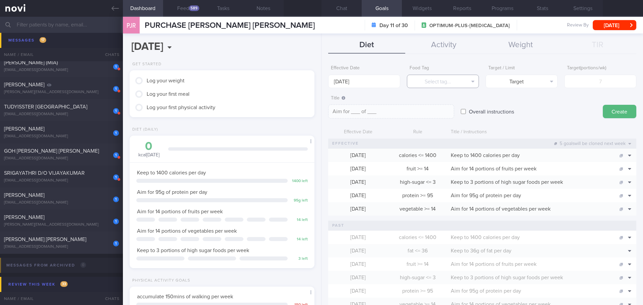
click at [463, 79] on button "Select tag..." at bounding box center [443, 81] width 72 height 13
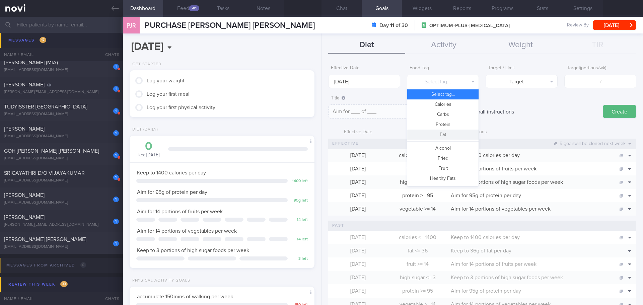
click at [447, 135] on button "Fat" at bounding box center [442, 135] width 71 height 10
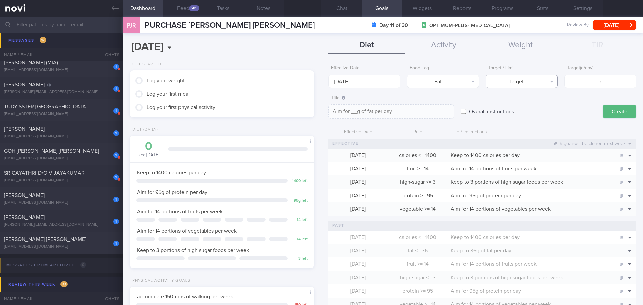
click at [533, 83] on button "Target" at bounding box center [522, 81] width 72 height 13
click at [529, 103] on button "Limit" at bounding box center [521, 104] width 71 height 10
type textarea "Keep to __g of fat per day"
click at [586, 82] on input "number" at bounding box center [600, 81] width 72 height 13
type input "3"
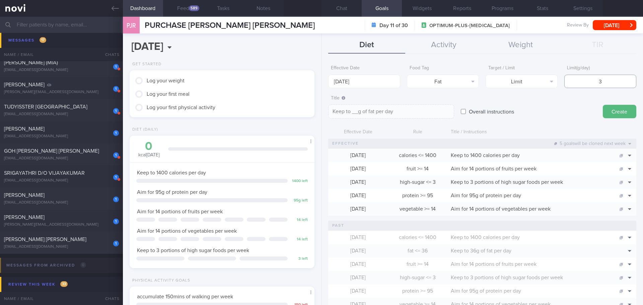
type textarea "Keep to 3g of fat per day"
type input "36"
type textarea "Keep to 36g of fat per day"
type input "36"
click at [614, 112] on button "Create" at bounding box center [619, 111] width 33 height 13
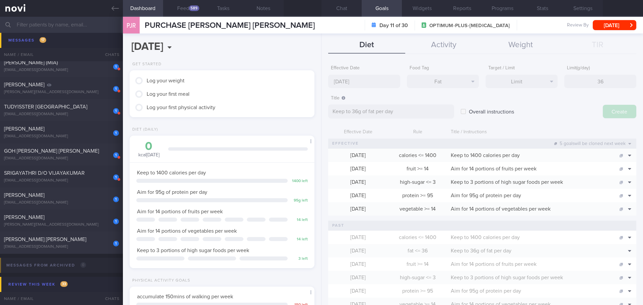
type input "[DATE]"
type textarea "Aim for ___ of ___"
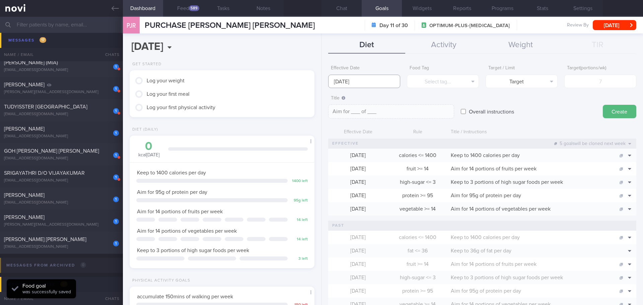
click at [362, 79] on input "[DATE]" at bounding box center [364, 81] width 72 height 13
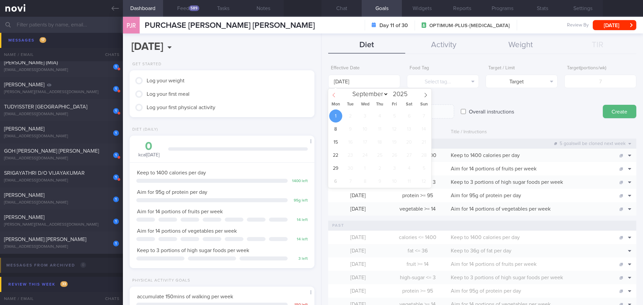
click at [335, 95] on icon at bounding box center [334, 95] width 5 height 5
select select "7"
click at [336, 166] on span "25" at bounding box center [335, 168] width 13 height 13
type input "[DATE]"
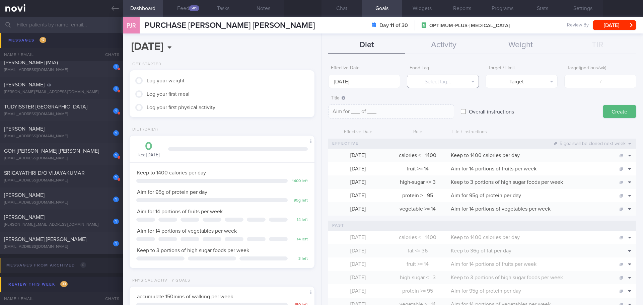
click at [439, 83] on button "Select tag..." at bounding box center [443, 81] width 72 height 13
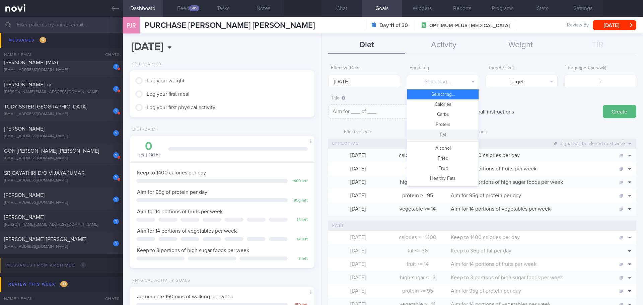
click at [427, 136] on button "Fat" at bounding box center [442, 135] width 71 height 10
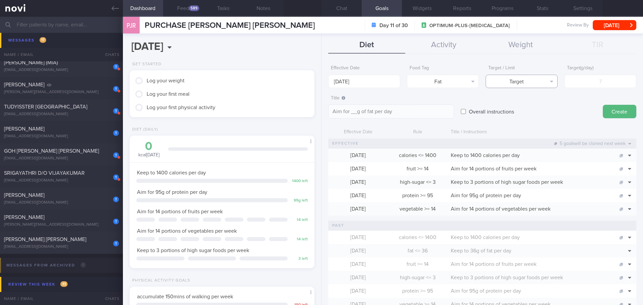
click at [529, 82] on button "Target" at bounding box center [522, 81] width 72 height 13
click at [527, 105] on button "Limit" at bounding box center [521, 104] width 71 height 10
type textarea "Keep to __g of fat per day"
click at [580, 83] on input "number" at bounding box center [600, 81] width 72 height 13
type input "3"
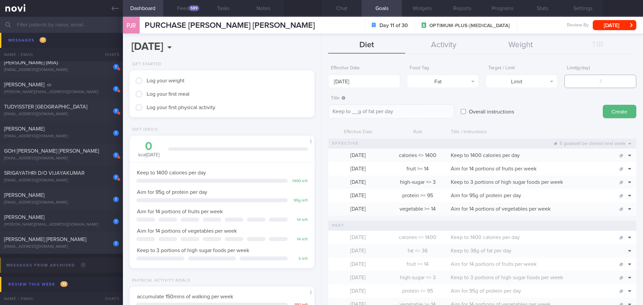
type textarea "Keep to 3g of fat per day"
type input "36"
type textarea "Keep to 36g of fat per day"
type input "36"
click at [603, 113] on button "Create" at bounding box center [619, 111] width 33 height 13
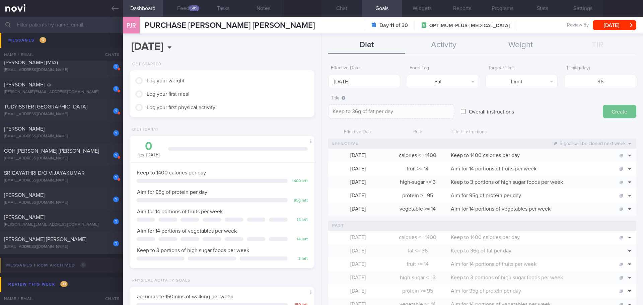
type input "[DATE]"
type textarea "Aim for ___ of ___"
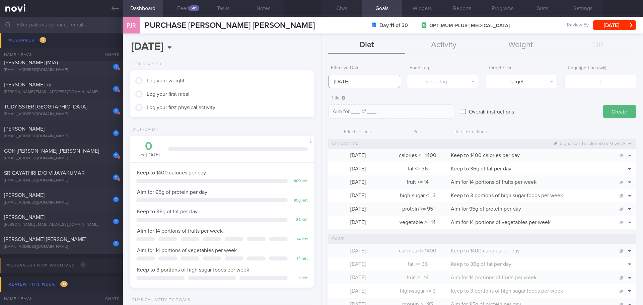
click at [343, 80] on input "[DATE]" at bounding box center [364, 81] width 72 height 13
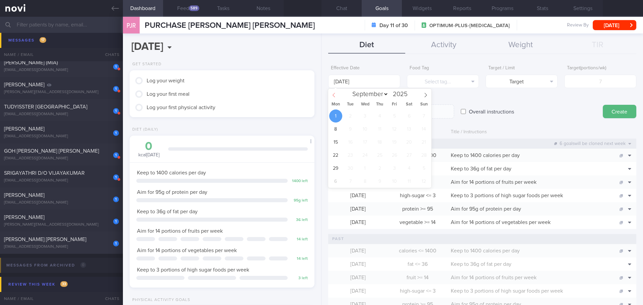
click at [335, 97] on span at bounding box center [333, 94] width 11 height 11
select select "7"
click at [335, 141] on span "11" at bounding box center [335, 142] width 13 height 13
type input "[DATE]"
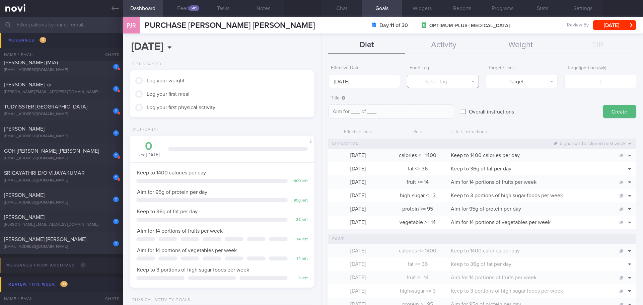
click at [437, 80] on button "Select tag..." at bounding box center [443, 81] width 72 height 13
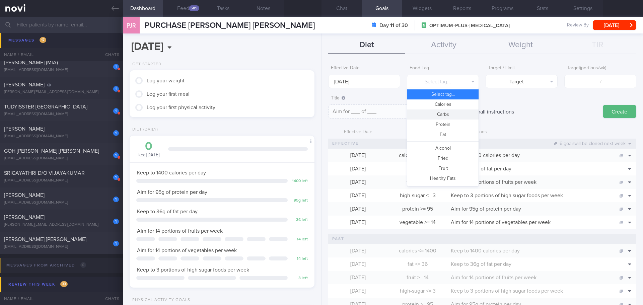
click at [444, 114] on button "Carbs" at bounding box center [442, 115] width 71 height 10
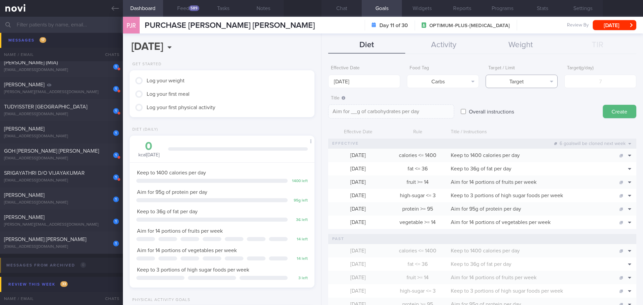
click at [513, 81] on button "Target" at bounding box center [522, 81] width 72 height 13
click at [522, 102] on button "Limit" at bounding box center [521, 104] width 71 height 10
type textarea "Keep to __g of carbohydrates per day"
click at [587, 81] on input "number" at bounding box center [600, 81] width 72 height 13
type input "1"
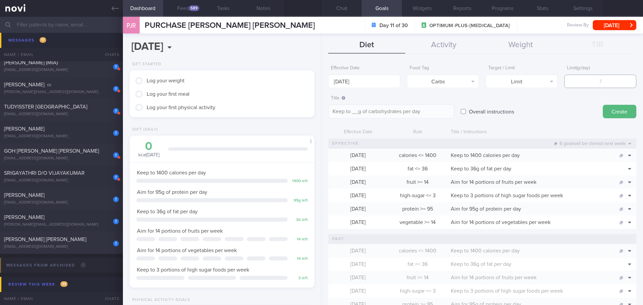
type textarea "Keep to 1g of carbohydrates per day"
type input "17"
type textarea "Keep to 17g of carbohydrates per day"
type input "175"
type textarea "Keep to 175g of carbohydrates per day"
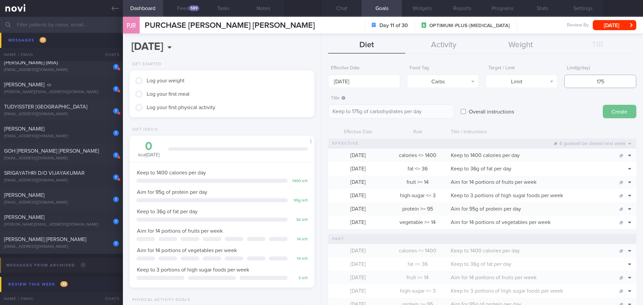
type input "175"
click at [606, 111] on button "Create" at bounding box center [619, 111] width 33 height 13
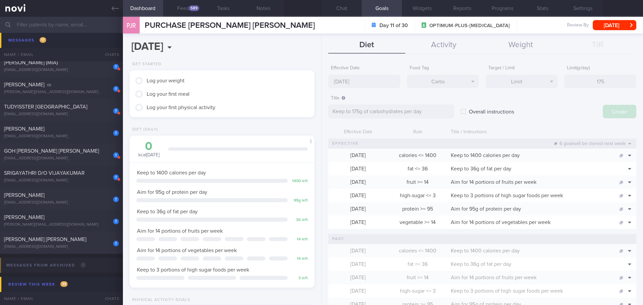
type input "[DATE]"
type textarea "Aim for ___ of ___"
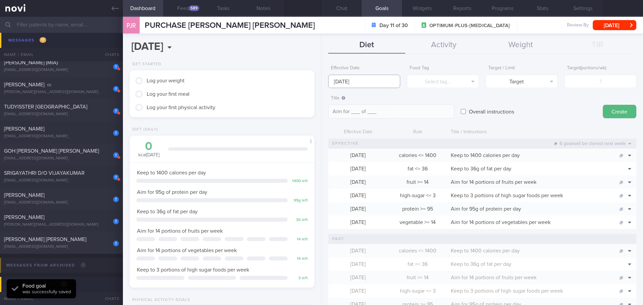
click at [336, 78] on input "[DATE]" at bounding box center [364, 81] width 72 height 13
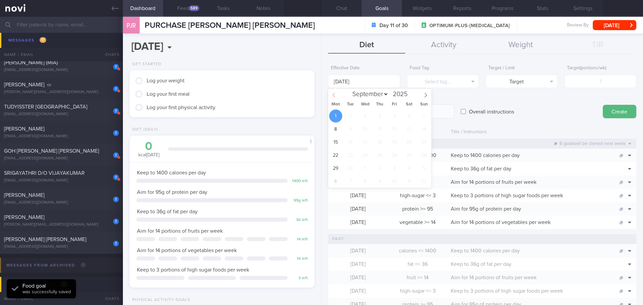
click at [334, 96] on icon at bounding box center [334, 95] width 5 height 5
select select "7"
click at [335, 156] on span "18" at bounding box center [335, 155] width 13 height 13
type input "[DATE]"
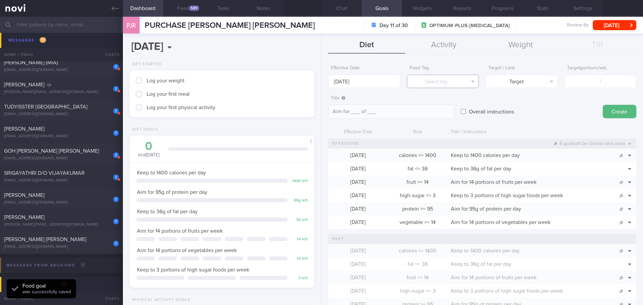
click at [441, 82] on button "Select tag..." at bounding box center [443, 81] width 72 height 13
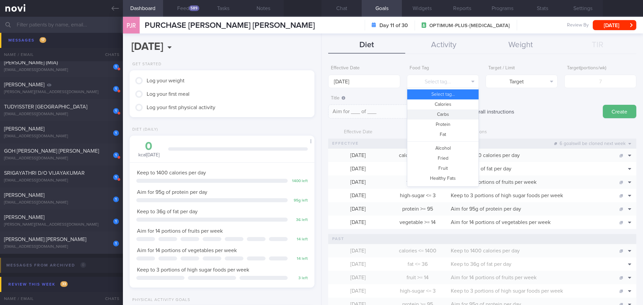
click at [447, 116] on button "Carbs" at bounding box center [442, 115] width 71 height 10
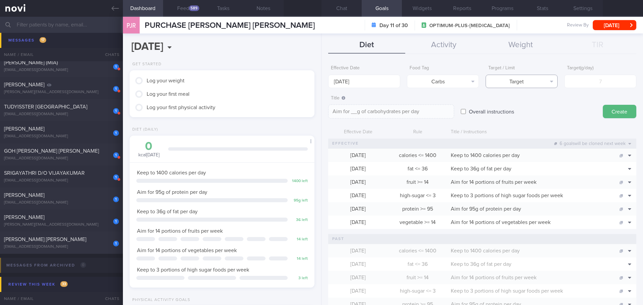
click at [544, 84] on button "Target" at bounding box center [522, 81] width 72 height 13
click at [526, 106] on button "Limit" at bounding box center [521, 104] width 71 height 10
type textarea "Keep to __g of carbohydrates per day"
click at [591, 84] on input "number" at bounding box center [600, 81] width 72 height 13
type input "1"
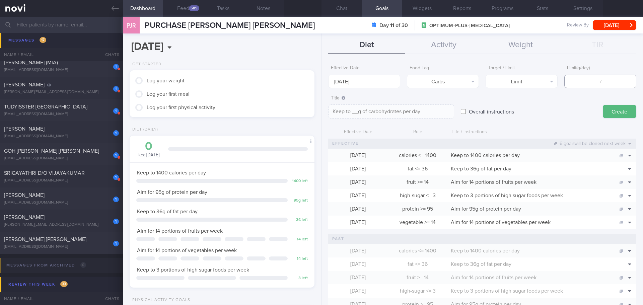
type textarea "Keep to 1g of carbohydrates per day"
type input "17"
type textarea "Keep to 17g of carbohydrates per day"
type input "175"
type textarea "Keep to 175g of carbohydrates per day"
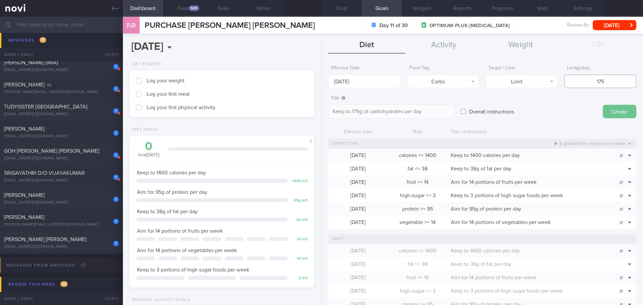
type input "175"
click at [603, 116] on button "Create" at bounding box center [619, 111] width 33 height 13
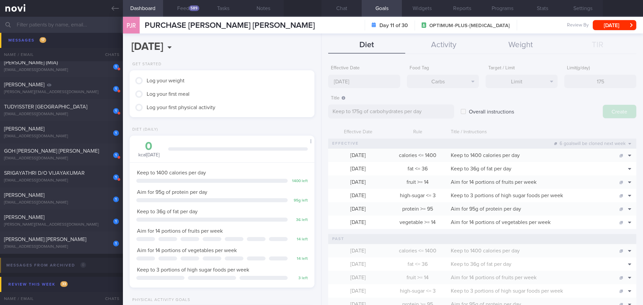
type input "[DATE]"
type textarea "Aim for ___ of ___"
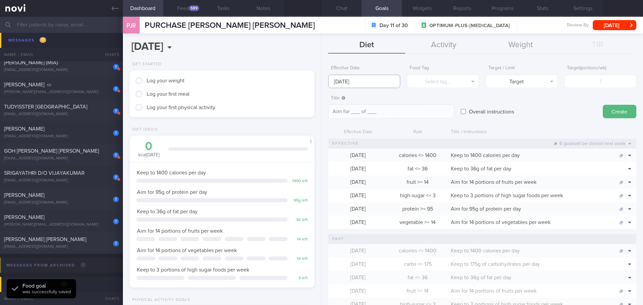
click at [341, 78] on input "[DATE]" at bounding box center [364, 81] width 72 height 13
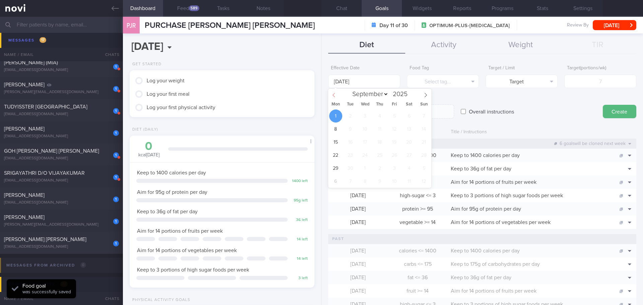
click at [336, 98] on span at bounding box center [333, 94] width 11 height 11
select select "7"
click at [335, 164] on span "25" at bounding box center [335, 168] width 13 height 13
type input "[DATE]"
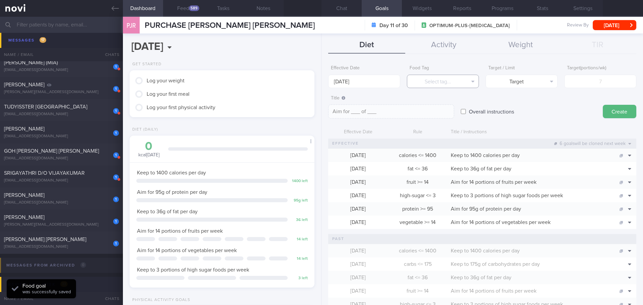
click at [429, 81] on button "Select tag..." at bounding box center [443, 81] width 72 height 13
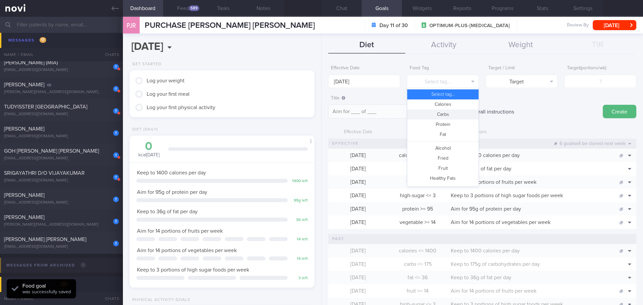
drag, startPoint x: 438, startPoint y: 115, endPoint x: 461, endPoint y: 104, distance: 24.9
click at [442, 113] on button "Carbs" at bounding box center [442, 115] width 71 height 10
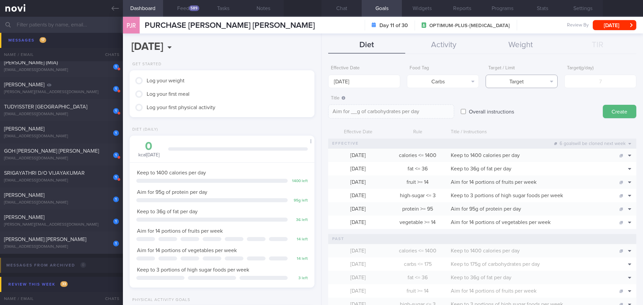
click at [517, 83] on button "Target" at bounding box center [522, 81] width 72 height 13
click at [524, 104] on button "Limit" at bounding box center [521, 104] width 71 height 10
type textarea "Keep to __g of carbohydrates per day"
click at [593, 84] on input "number" at bounding box center [600, 81] width 72 height 13
type input "1"
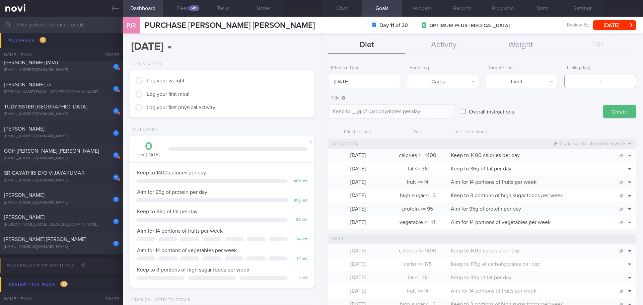
type textarea "Keep to 1g of carbohydrates per day"
type input "17"
type textarea "Keep to 17g of carbohydrates per day"
type input "175"
type textarea "Keep to 175g of carbohydrates per day"
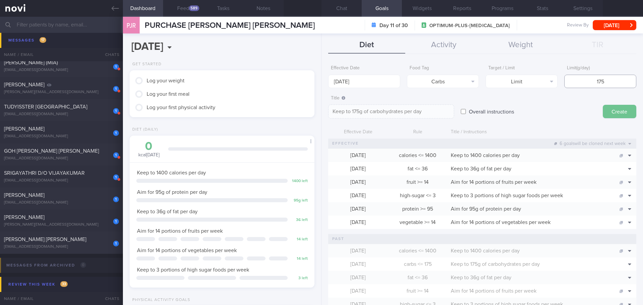
type input "175"
click at [604, 107] on button "Create" at bounding box center [619, 111] width 33 height 13
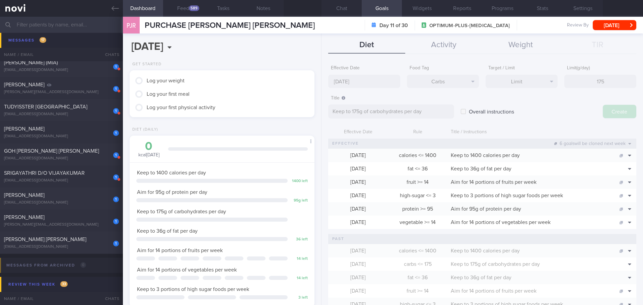
type input "[DATE]"
type textarea "Aim for ___ of ___"
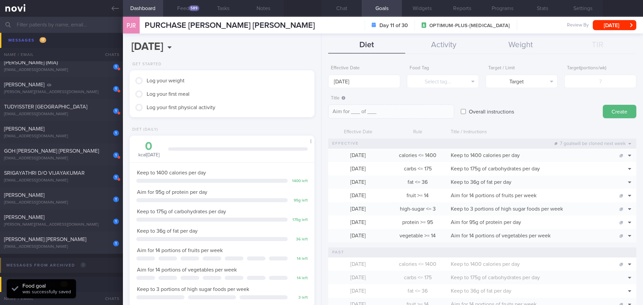
click at [559, 113] on div "Overall instructions" at bounding box center [528, 105] width 135 height 26
click at [335, 8] on button "Chat" at bounding box center [342, 8] width 40 height 17
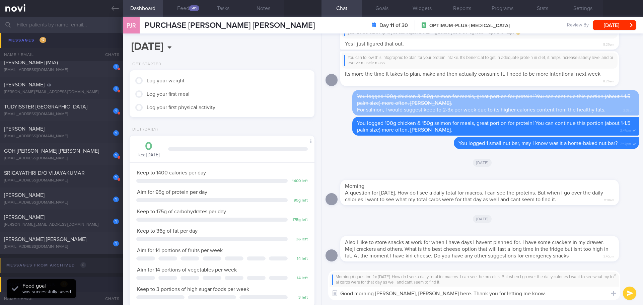
click at [512, 294] on textarea "Good morning [PERSON_NAME], [PERSON_NAME] here. Thank you for letting me know." at bounding box center [474, 293] width 292 height 13
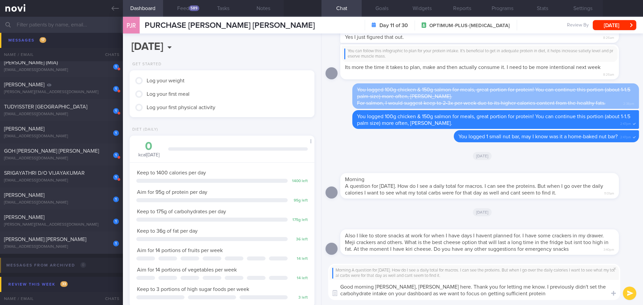
click at [545, 293] on textarea "Good morning [PERSON_NAME], [PERSON_NAME] here. Thank you for letting me know. …" at bounding box center [474, 290] width 292 height 20
click at [546, 297] on textarea "Good morning [PERSON_NAME], [PERSON_NAME] here. Thank you for letting me know. …" at bounding box center [474, 290] width 292 height 20
click at [530, 298] on textarea "Good morning [PERSON_NAME], [PERSON_NAME] here. Thank you for letting me know. …" at bounding box center [474, 290] width 292 height 20
click at [538, 296] on textarea "Good morning [PERSON_NAME], [PERSON_NAME] here. Thank you for letting me know. …" at bounding box center [474, 290] width 292 height 20
click at [535, 296] on textarea "Good morning [PERSON_NAME], [PERSON_NAME] here. Thank you for letting me know. …" at bounding box center [474, 290] width 292 height 20
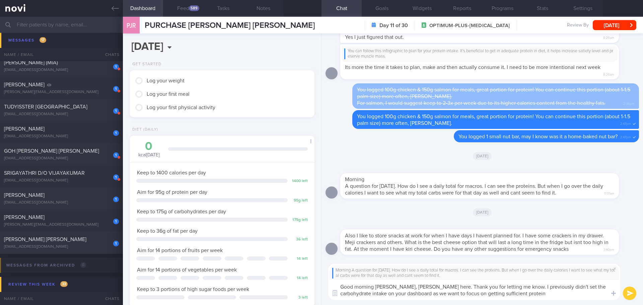
click at [597, 288] on textarea "Good morning [PERSON_NAME], [PERSON_NAME] here. Thank you for letting me know. …" at bounding box center [474, 290] width 292 height 20
click at [364, 297] on textarea "Good morning [PERSON_NAME], [PERSON_NAME] here. Thank you for letting me know. …" at bounding box center [474, 290] width 292 height 20
click at [420, 295] on textarea "Good morning [PERSON_NAME], [PERSON_NAME] here. Thank you for letting me know. …" at bounding box center [474, 290] width 292 height 20
click at [427, 294] on textarea "Good morning [PERSON_NAME], [PERSON_NAME] here. Thank you for letting me know. …" at bounding box center [474, 290] width 292 height 20
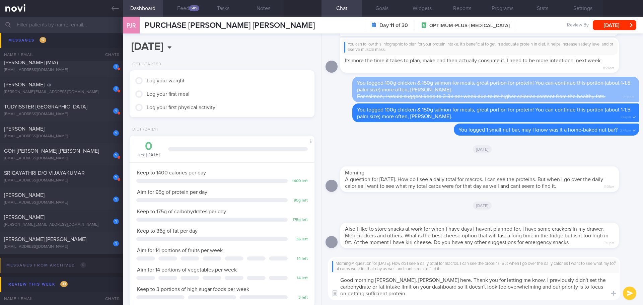
click at [395, 290] on textarea "Good morning [PERSON_NAME], [PERSON_NAME] here. Thank you for letting me know. …" at bounding box center [474, 286] width 292 height 27
drag, startPoint x: 445, startPoint y: 290, endPoint x: 451, endPoint y: 291, distance: 6.4
click at [445, 290] on textarea "Good morning [PERSON_NAME], [PERSON_NAME] here. Thank you for letting me know. …" at bounding box center [474, 286] width 292 height 27
click at [504, 291] on textarea "Good morning [PERSON_NAME], [PERSON_NAME] here. Thank you for letting me know. …" at bounding box center [474, 286] width 292 height 27
click at [533, 297] on textarea "Good morning [PERSON_NAME], [PERSON_NAME] here. Thank you for letting me know. …" at bounding box center [474, 286] width 292 height 27
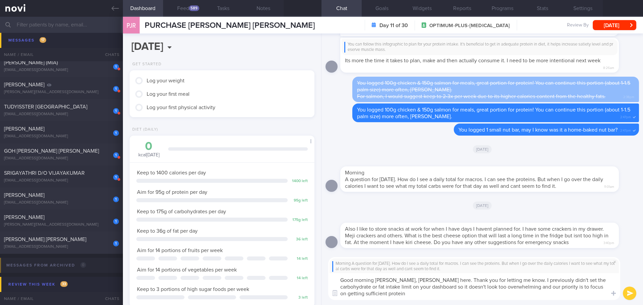
drag, startPoint x: 516, startPoint y: 285, endPoint x: 579, endPoint y: 295, distance: 64.4
click at [579, 295] on textarea "Good morning [PERSON_NAME], [PERSON_NAME] here. Thank you for letting me know. …" at bounding box center [474, 286] width 292 height 27
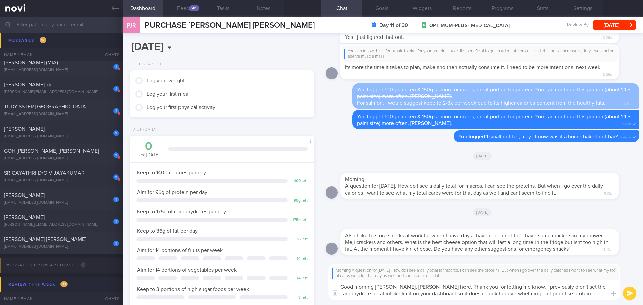
click at [587, 293] on textarea "Good morning [PERSON_NAME], [PERSON_NAME] here. Thank you for letting me know. …" at bounding box center [474, 290] width 292 height 20
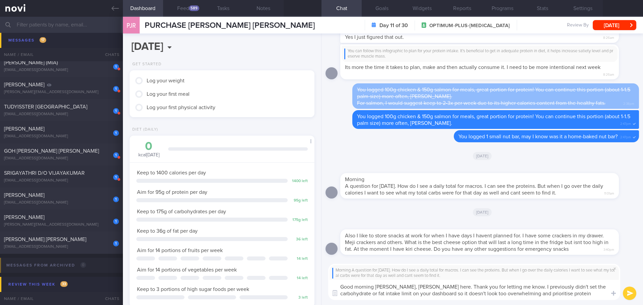
click at [527, 296] on textarea "Good morning [PERSON_NAME], [PERSON_NAME] here. Thank you for letting me know. …" at bounding box center [474, 290] width 292 height 20
drag, startPoint x: 516, startPoint y: 294, endPoint x: 536, endPoint y: 294, distance: 20.1
click at [536, 294] on textarea "Good morning [PERSON_NAME], [PERSON_NAME] here. Thank you for letting me know. …" at bounding box center [474, 290] width 292 height 20
click at [564, 292] on textarea "Good morning [PERSON_NAME], [PERSON_NAME] here. Thank you for letting me know. …" at bounding box center [474, 290] width 292 height 20
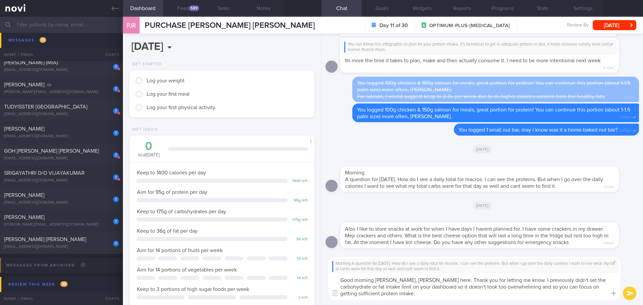
drag, startPoint x: 564, startPoint y: 292, endPoint x: 553, endPoint y: 296, distance: 11.6
click at [560, 294] on textarea "Good morning [PERSON_NAME], [PERSON_NAME] here. Thank you for letting me know. …" at bounding box center [474, 286] width 292 height 27
click at [545, 295] on textarea "Good morning [PERSON_NAME], [PERSON_NAME] here. Thank you for letting me know. …" at bounding box center [474, 286] width 292 height 27
drag, startPoint x: 530, startPoint y: 288, endPoint x: 516, endPoint y: 287, distance: 13.8
click at [516, 287] on textarea "Good morning [PERSON_NAME], [PERSON_NAME] here. Thank you for letting me know. …" at bounding box center [474, 286] width 292 height 27
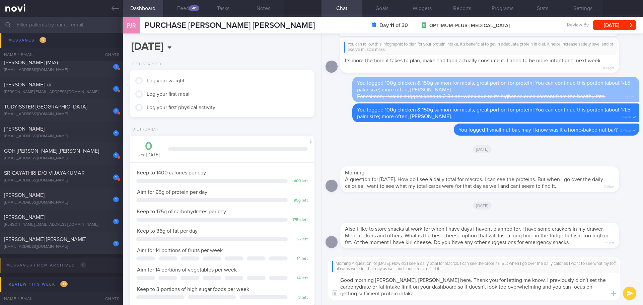
click at [519, 296] on textarea "Good morning [PERSON_NAME], [PERSON_NAME] here. Thank you for letting me know. …" at bounding box center [474, 286] width 292 height 27
type textarea "Good morning [PERSON_NAME], [PERSON_NAME] here. Thank you for letting me know. …"
click at [626, 293] on button "submit" at bounding box center [629, 293] width 13 height 13
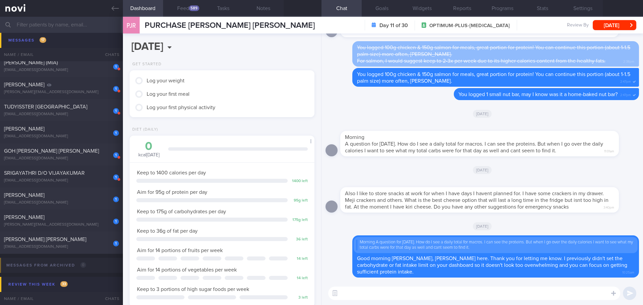
click at [554, 296] on textarea at bounding box center [474, 293] width 292 height 13
click at [489, 295] on textarea "I have set the daily carbohydrate and fat intake for you." at bounding box center [474, 293] width 292 height 13
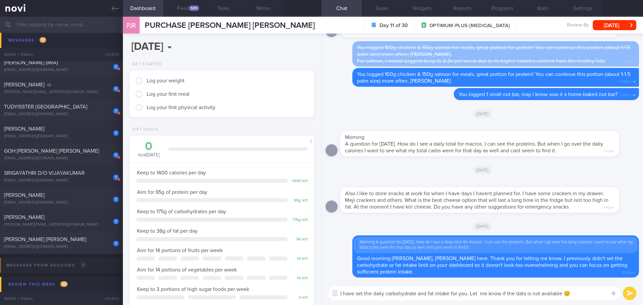
click at [472, 290] on textarea "I have set the daily carbohydrate and fat intake for you. Let me know if the da…" at bounding box center [474, 293] width 292 height 13
click at [592, 296] on textarea "I have set the daily carbohydrate and fat intake for you. Do let me know if the…" at bounding box center [474, 293] width 292 height 13
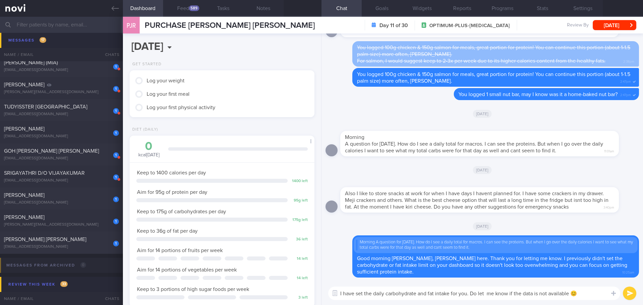
click at [592, 296] on textarea "I have set the daily carbohydrate and fat intake for you. Do let me know if the…" at bounding box center [474, 293] width 292 height 13
drag, startPoint x: 468, startPoint y: 295, endPoint x: 452, endPoint y: 295, distance: 16.1
click at [452, 295] on textarea "I have set the daily carbohydrate and fat intake for you. Do let me know if the…" at bounding box center [474, 293] width 292 height 13
click at [516, 293] on textarea "I have set the daily carbohydrate and fat intake on your dashboard. Do let me k…" at bounding box center [474, 293] width 292 height 13
click at [577, 299] on textarea "I have set the daily carbohydrate and fat intake on your dashboard. Do let me k…" at bounding box center [474, 293] width 292 height 13
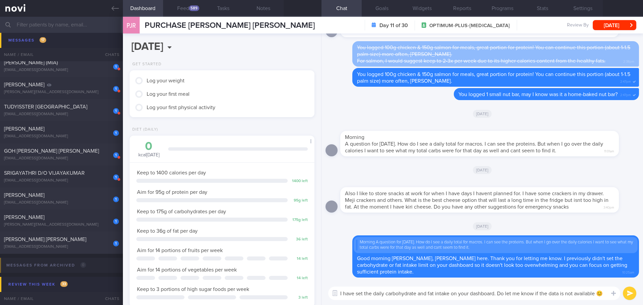
type textarea "I have set the daily carbohydrate and fat intake on your dashboard. Do let me k…"
click at [624, 295] on button "submit" at bounding box center [629, 293] width 13 height 13
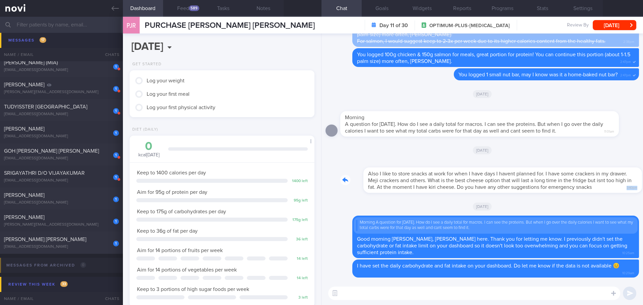
drag, startPoint x: 574, startPoint y: 191, endPoint x: 609, endPoint y: 194, distance: 35.0
click at [609, 194] on div "Also I like to store snacks at work for when I have days I havent planned for. …" at bounding box center [483, 178] width 314 height 38
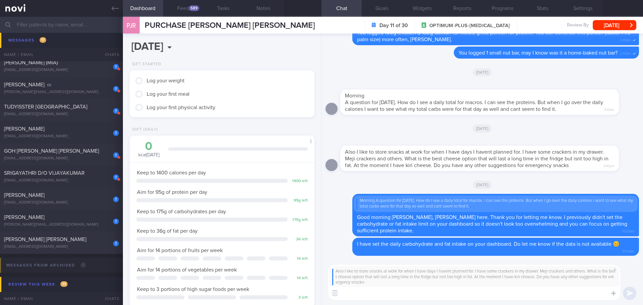
click at [430, 293] on textarea at bounding box center [474, 293] width 292 height 13
click at [406, 292] on textarea at bounding box center [474, 293] width 292 height 13
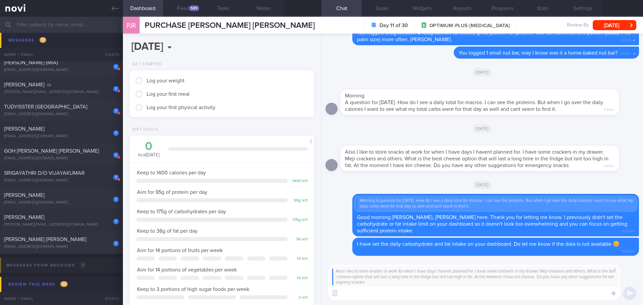
click at [406, 292] on textarea at bounding box center [474, 293] width 292 height 13
click at [406, 293] on textarea at bounding box center [474, 293] width 292 height 13
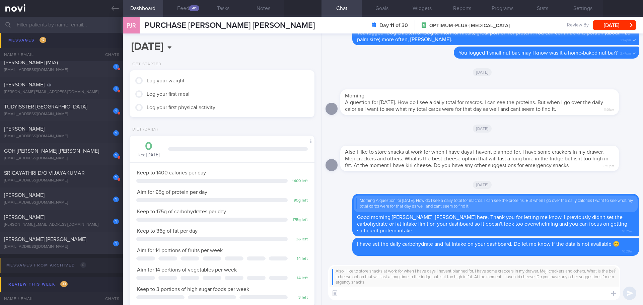
click at [406, 293] on textarea at bounding box center [474, 293] width 292 height 13
type textarea "T"
type textarea "M"
click at [510, 292] on textarea "Meiji cracker is suitable for snacks. You may also consider" at bounding box center [474, 293] width 292 height 13
click at [615, 268] on span at bounding box center [615, 270] width 8 height 8
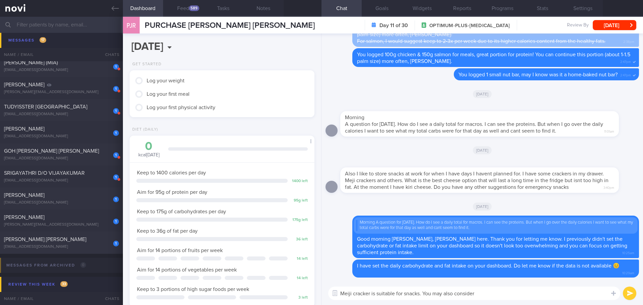
click at [525, 295] on textarea "Meiji cracker is suitable for snacks. You may also consider" at bounding box center [474, 293] width 292 height 13
drag, startPoint x: 480, startPoint y: 294, endPoint x: 424, endPoint y: 291, distance: 56.0
click at [424, 291] on textarea "Meiji cracker is suitable for snacks. You may also consider" at bounding box center [474, 293] width 292 height 13
click at [455, 294] on textarea "Meiji cracker is suitable for snacks." at bounding box center [474, 293] width 292 height 13
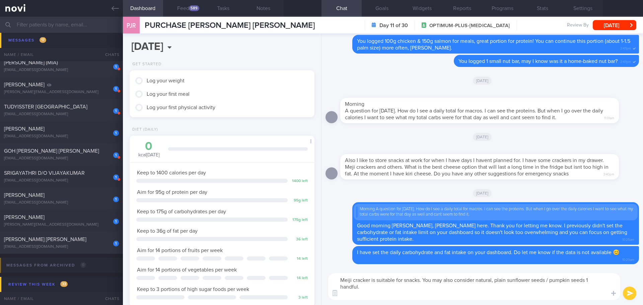
drag, startPoint x: 363, startPoint y: 289, endPoint x: 320, endPoint y: 283, distance: 43.6
click at [337, 289] on div "Chat templates Attach media Food repository Chat Templates Admin [MEDICAL_DATA]…" at bounding box center [483, 286] width 322 height 37
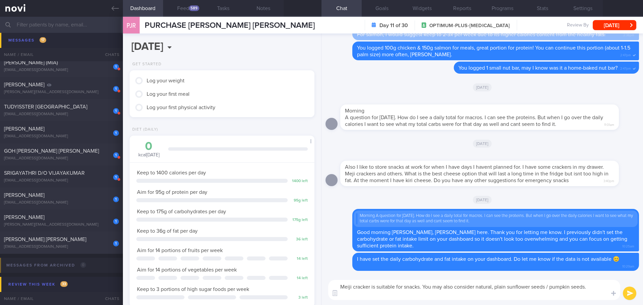
click at [478, 287] on textarea "Meiji cracker is suitable for snacks. You may also consider natural, plain sunf…" at bounding box center [474, 290] width 292 height 20
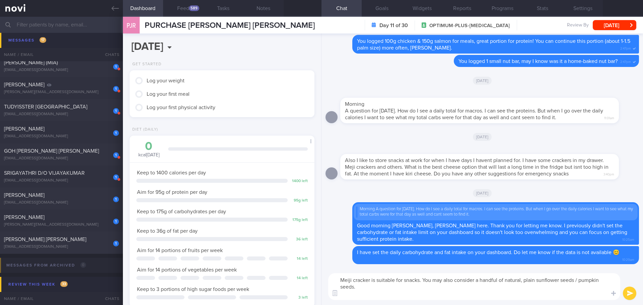
click at [382, 293] on textarea "Meiji cracker is suitable for snacks. You may also consider a handful of natura…" at bounding box center [474, 286] width 292 height 27
click at [348, 292] on textarea "Meiji cracker is suitable for snacks. You may also consider a handful of natura…" at bounding box center [474, 286] width 292 height 27
paste textarea "[URL][DOMAIN_NAME]"
click at [561, 297] on textarea "Meiji cracker is suitable for snacks. You may also consider a handful of natura…" at bounding box center [474, 286] width 292 height 27
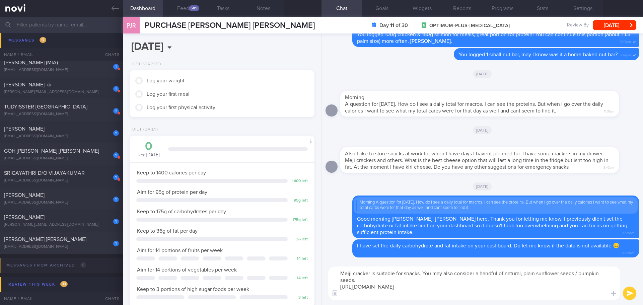
paste textarea "[URL][DOMAIN_NAME]"
type textarea "Meiji cracker is suitable for snacks. You may also consider a handful of natura…"
click at [629, 293] on button "submit" at bounding box center [629, 293] width 13 height 13
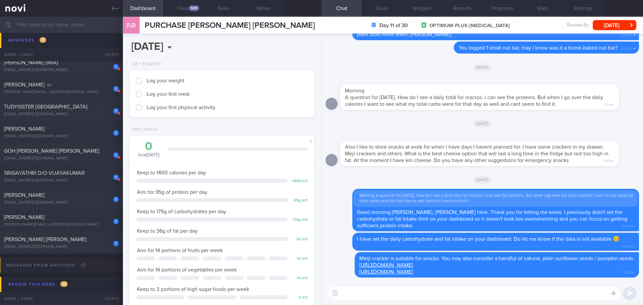
click at [398, 293] on textarea at bounding box center [474, 293] width 292 height 13
click at [403, 296] on textarea at bounding box center [474, 293] width 292 height 13
paste textarea "[URL][DOMAIN_NAME]"
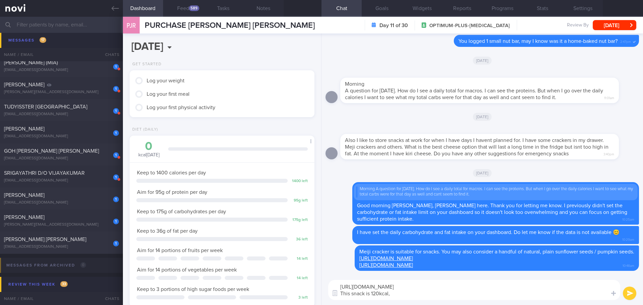
click at [412, 294] on textarea "[URL][DOMAIN_NAME] This snack is 120kcal," at bounding box center [474, 290] width 292 height 20
click at [434, 297] on textarea "[URL][DOMAIN_NAME] This snack is 120kcal, packed with" at bounding box center [474, 290] width 292 height 20
click at [572, 294] on textarea "[URL][DOMAIN_NAME] This snack is 120kcal, packed with good fats and protein fro…" at bounding box center [474, 290] width 292 height 20
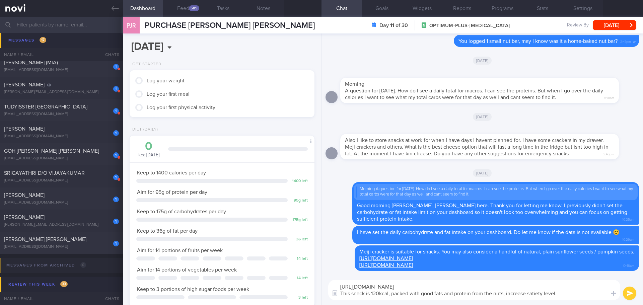
click at [572, 294] on textarea "[URL][DOMAIN_NAME] This snack is 120kcal, packed with good fats and protein fro…" at bounding box center [474, 290] width 292 height 20
click at [507, 294] on textarea "[URL][DOMAIN_NAME] This snack is 120kcal, packed with good fats and protein fro…" at bounding box center [474, 290] width 292 height 20
click at [596, 293] on textarea "[URL][DOMAIN_NAME] This snack is 120kcal, packed with good fats and protein fro…" at bounding box center [474, 290] width 292 height 20
type textarea "[URL][DOMAIN_NAME] This snack is 120kcal, packed with good fats and protein fro…"
click at [627, 294] on button "submit" at bounding box center [629, 293] width 13 height 13
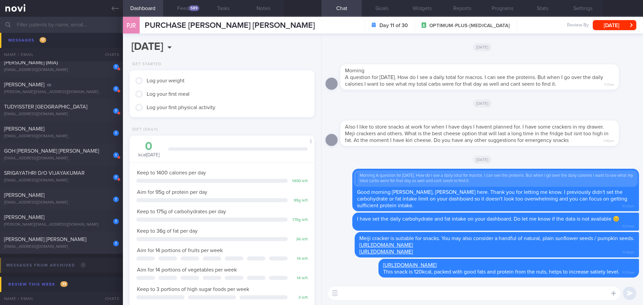
click at [587, 297] on textarea at bounding box center [474, 293] width 292 height 13
click at [583, 297] on textarea at bounding box center [474, 293] width 292 height 13
drag, startPoint x: 571, startPoint y: 299, endPoint x: 562, endPoint y: 299, distance: 9.0
click at [570, 299] on textarea at bounding box center [474, 293] width 292 height 13
click at [557, 298] on textarea at bounding box center [474, 293] width 292 height 13
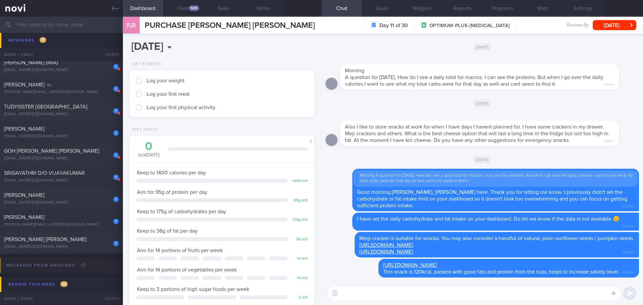
click at [553, 298] on textarea at bounding box center [474, 293] width 292 height 13
click at [413, 245] on link "[URL][DOMAIN_NAME]" at bounding box center [386, 245] width 54 height 5
click at [446, 255] on div "Meiji cracker is suitable for snacks. You may also consider a handful of natura…" at bounding box center [497, 244] width 284 height 25
click at [413, 254] on link "[URL][DOMAIN_NAME]" at bounding box center [386, 251] width 54 height 5
click at [384, 297] on textarea at bounding box center [474, 293] width 292 height 13
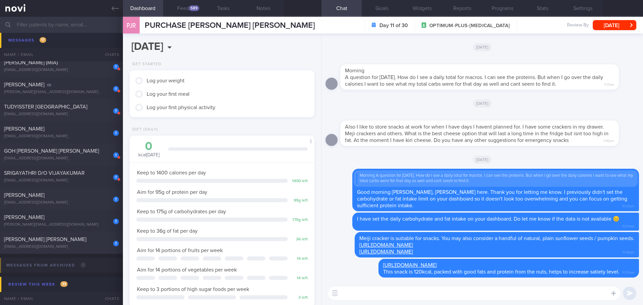
click at [422, 297] on textarea at bounding box center [474, 293] width 292 height 13
paste textarea "[URL][DOMAIN_NAME]"
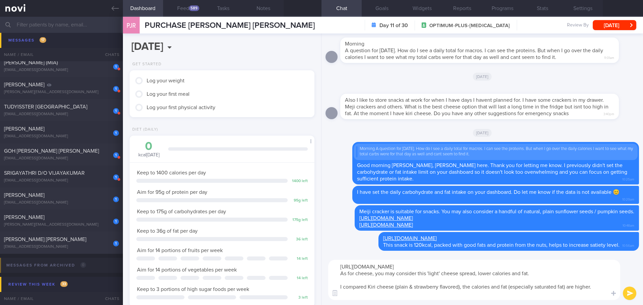
paste textarea "[URL][DOMAIN_NAME]"
drag, startPoint x: 585, startPoint y: 296, endPoint x: 332, endPoint y: 305, distance: 253.1
click at [332, 305] on html "You are offline! Some functionality will be unavailable Patients New Users Coac…" at bounding box center [321, 152] width 643 height 305
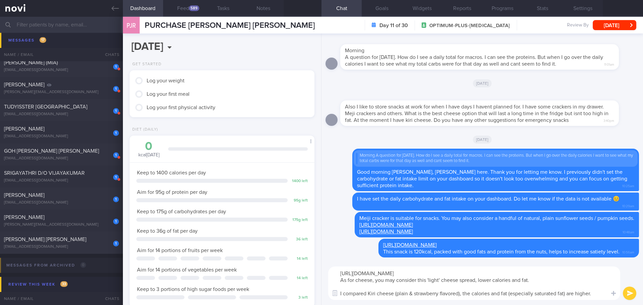
click at [427, 295] on textarea "[URL][DOMAIN_NAME] As for cheese, you may consider this 'light' cheese spread, …" at bounding box center [474, 283] width 292 height 33
drag, startPoint x: 480, startPoint y: 295, endPoint x: 490, endPoint y: 295, distance: 9.4
click at [485, 295] on textarea "[URL][DOMAIN_NAME] As for cheese, you may consider this 'light' cheese spread, …" at bounding box center [474, 283] width 292 height 33
click at [555, 295] on textarea "[URL][DOMAIN_NAME] As for cheese, you may consider this 'light' cheese spread, …" at bounding box center [474, 283] width 292 height 33
click at [587, 295] on textarea "[URL][DOMAIN_NAME] As for cheese, you may consider this 'light' cheese spread, …" at bounding box center [474, 283] width 292 height 33
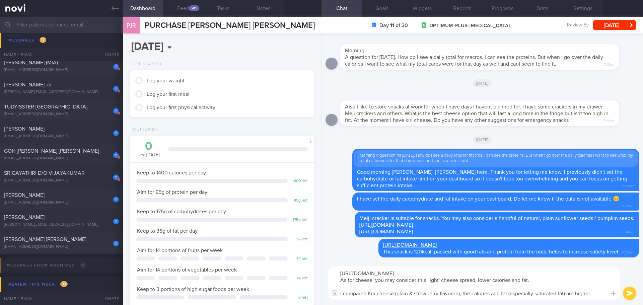
click at [599, 294] on textarea "[URL][DOMAIN_NAME] As for cheese, you may consider this 'light' cheese spread, …" at bounding box center [474, 283] width 292 height 33
click at [597, 296] on textarea "[URL][DOMAIN_NAME] As for cheese, you may consider this 'light' cheese spread, …" at bounding box center [474, 283] width 292 height 33
click at [472, 293] on textarea "[URL][DOMAIN_NAME] As for cheese, you may consider this 'light' cheese spread, …" at bounding box center [474, 283] width 292 height 33
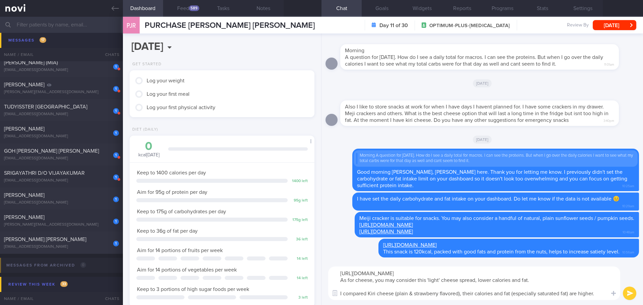
click at [572, 292] on textarea "[URL][DOMAIN_NAME] As for cheese, you may consider this 'light' cheese spread, …" at bounding box center [474, 283] width 292 height 33
click at [512, 296] on textarea "[URL][DOMAIN_NAME] As for cheese, you may consider this 'light' cheese spread, …" at bounding box center [474, 283] width 292 height 33
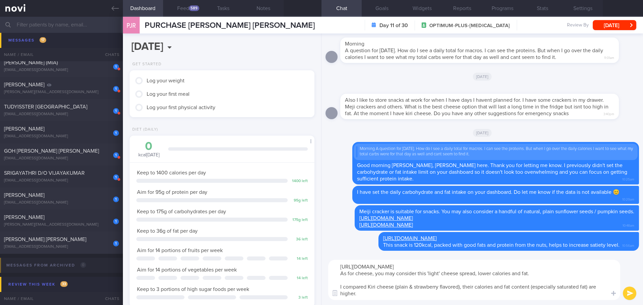
click at [518, 297] on textarea "[URL][DOMAIN_NAME] As for cheese, you may consider this 'light' cheese spread, …" at bounding box center [474, 280] width 292 height 40
click at [539, 274] on textarea "[URL][DOMAIN_NAME] As for cheese, you may consider this 'light' cheese spread, …" at bounding box center [474, 280] width 292 height 40
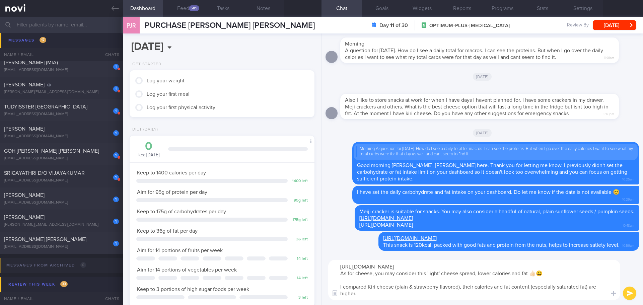
type textarea "[URL][DOMAIN_NAME] As for cheese, you may consider this 'light' cheese spread, …"
click at [629, 294] on button "submit" at bounding box center [629, 293] width 13 height 13
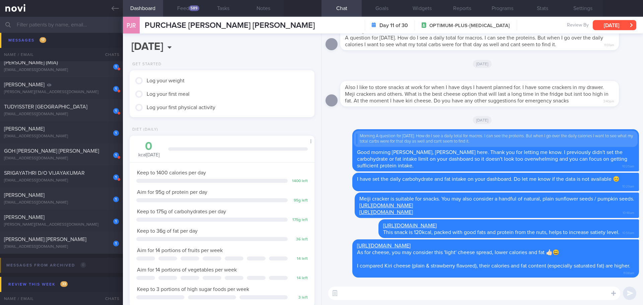
click at [603, 27] on button "[DATE]" at bounding box center [615, 25] width 44 height 10
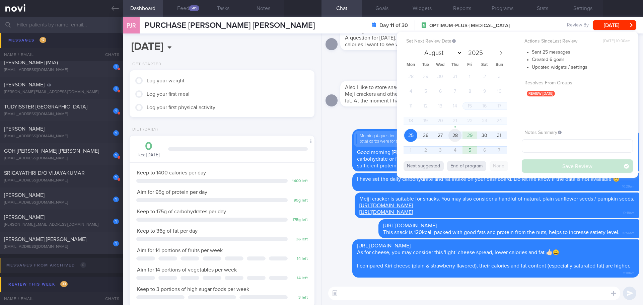
click at [454, 138] on span "28" at bounding box center [455, 135] width 13 height 13
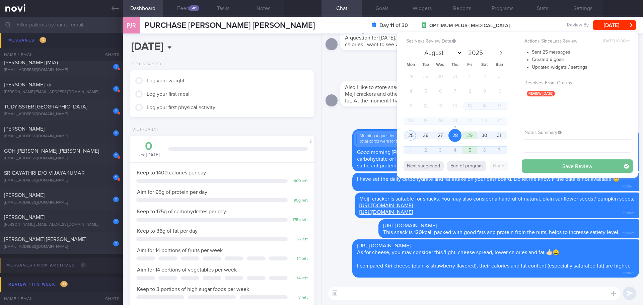
click at [537, 163] on button "Save Review" at bounding box center [577, 165] width 111 height 13
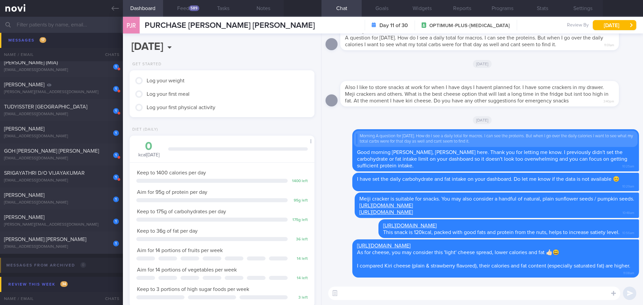
click at [402, 296] on textarea at bounding box center [474, 293] width 292 height 13
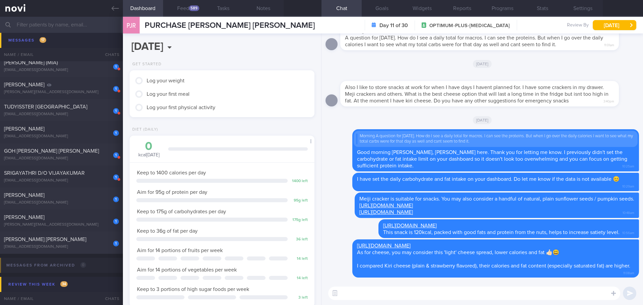
click at [402, 296] on textarea at bounding box center [474, 293] width 292 height 13
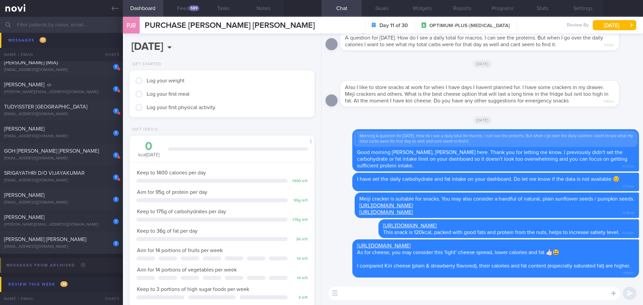
type textarea "H"
drag, startPoint x: 472, startPoint y: 294, endPoint x: 327, endPoint y: 300, distance: 144.9
click at [327, 300] on div "Let me know how do you think with the suggestions. Let me know how do you think…" at bounding box center [483, 293] width 322 height 23
type textarea "Let me know how do you think with the suggestions."
paste textarea "Let me know what you think about the suggestions."
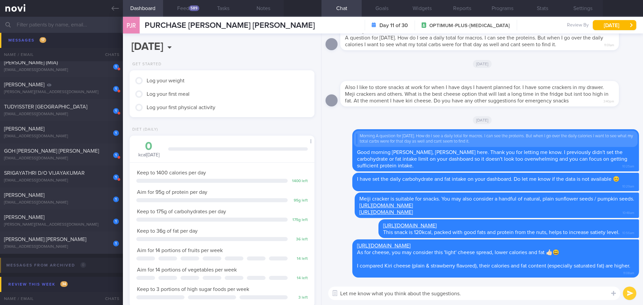
click at [341, 295] on textarea "Let me know what you think about the suggestions." at bounding box center [474, 293] width 292 height 13
click at [529, 294] on textarea "Feel free to let me know what you think about the suggestions." at bounding box center [474, 293] width 292 height 13
click at [524, 292] on textarea "Feel free to let me know what you think about the suggestions, [PERSON_NAME]." at bounding box center [474, 293] width 292 height 13
click at [534, 293] on textarea "Feel free to let me know what you think about the suggestions, [PERSON_NAME]." at bounding box center [474, 293] width 292 height 13
click at [544, 295] on textarea "Feel free to let me know what you think about the suggestions, [PERSON_NAME]." at bounding box center [474, 293] width 292 height 13
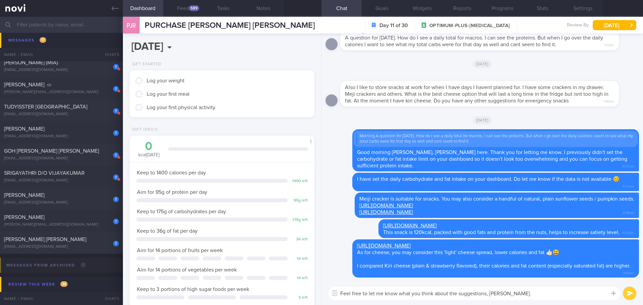
click at [544, 295] on textarea "Feel free to let me know what you think about the suggestions, [PERSON_NAME]." at bounding box center [474, 293] width 292 height 13
click at [545, 295] on textarea "Feel free to let me know what you think about the suggestions, [PERSON_NAME]." at bounding box center [474, 293] width 292 height 13
click at [546, 295] on textarea "Feel free to let me know what you think about the suggestions, [PERSON_NAME]." at bounding box center [474, 293] width 292 height 13
click at [551, 294] on textarea "Feel free to let me know what you think about the suggestions, [PERSON_NAME]." at bounding box center [474, 293] width 292 height 13
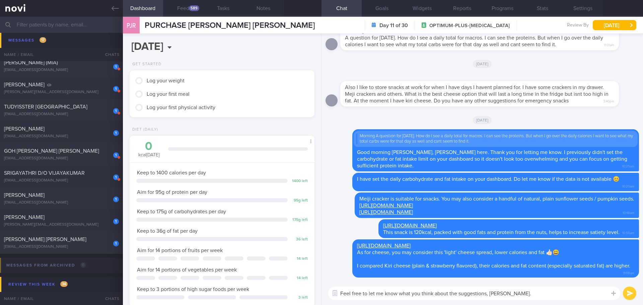
click at [551, 294] on textarea "Feel free to let me know what you think about the suggestions, [PERSON_NAME]." at bounding box center [474, 293] width 292 height 13
click at [412, 295] on textarea "Feel free to let me know what you think about the suggestions, [PERSON_NAME]." at bounding box center [474, 293] width 292 height 13
click at [550, 295] on textarea "Feel free to let me know what do you think about the suggestions, [PERSON_NAME]." at bounding box center [474, 293] width 292 height 13
click at [566, 292] on textarea "Feel free to let me know what do you think about the suggestions, [PERSON_NAME]." at bounding box center [474, 293] width 292 height 13
type textarea "Feel free to let me know what do you think about the suggestions, [PERSON_NAME]."
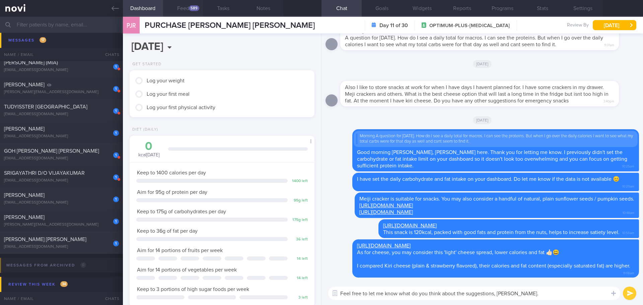
click at [196, 9] on div "589" at bounding box center [194, 8] width 10 height 6
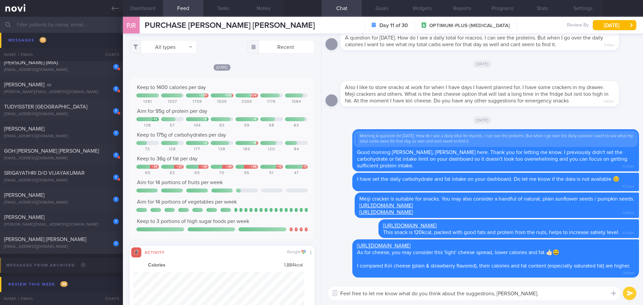
scroll to position [43, 172]
click at [193, 48] on button "All types" at bounding box center [163, 46] width 67 height 13
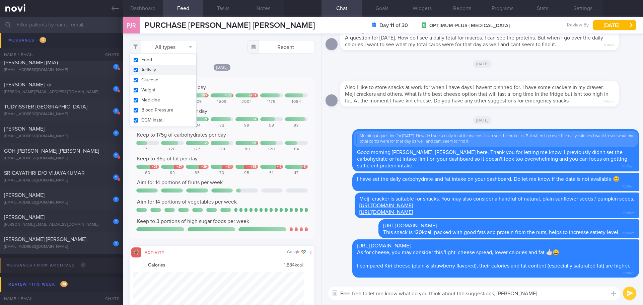
click at [180, 70] on button "Activity" at bounding box center [163, 70] width 66 height 10
checkbox input "false"
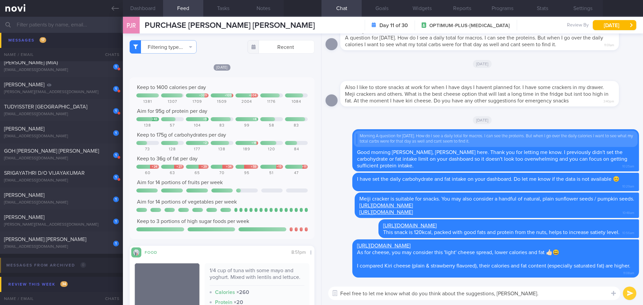
click at [254, 69] on div "[DATE]" at bounding box center [222, 67] width 185 height 7
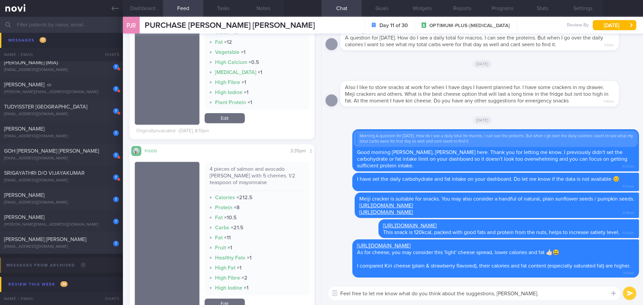
scroll to position [301, 0]
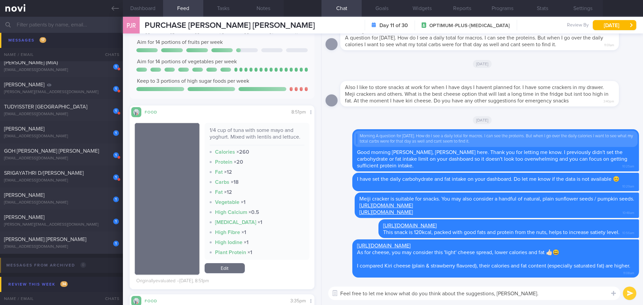
scroll to position [134, 0]
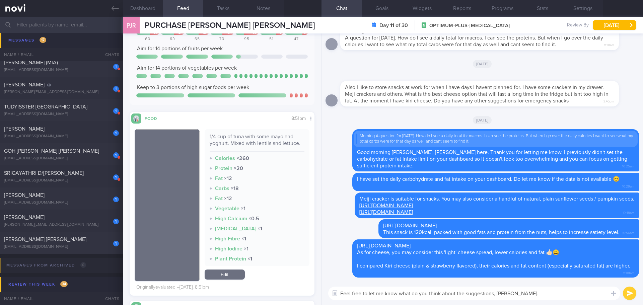
click at [545, 281] on div "Delete https://www.fairprice.com.sg/product/the-laughing-cow-cheese-spread-ligh…" at bounding box center [483, 261] width 314 height 43
click at [546, 290] on textarea "Feel free to let me know what do you think about the suggestions, [PERSON_NAME]." at bounding box center [474, 293] width 292 height 13
click at [627, 292] on button "submit" at bounding box center [629, 293] width 13 height 13
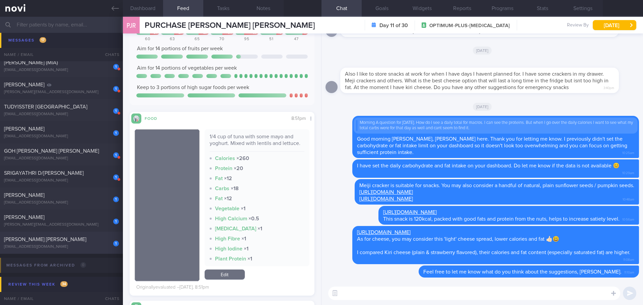
click at [64, 240] on div "[PERSON_NAME] [PERSON_NAME]" at bounding box center [60, 239] width 113 height 7
type textarea "glucose [PERSON_NAME]: - steamed chicken rice"
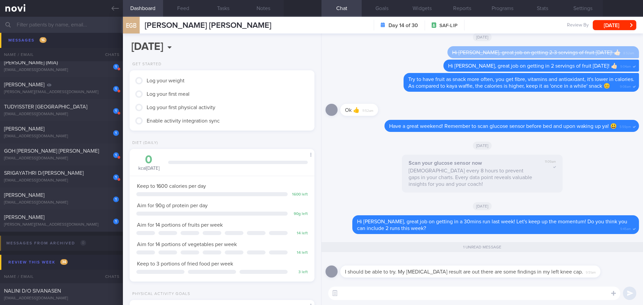
scroll to position [85, 171]
click at [500, 296] on textarea at bounding box center [474, 293] width 292 height 13
drag, startPoint x: 402, startPoint y: 293, endPoint x: 393, endPoint y: 296, distance: 9.5
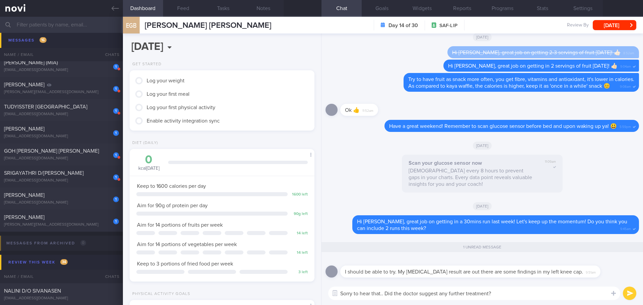
click at [393, 296] on textarea "Sorry to hear that.. Did the doctor suggest any further treatment?" at bounding box center [474, 293] width 292 height 13
type textarea "Sorry to hear that.. Did doctor suggest any further treatment?"
click at [516, 298] on textarea "Sorry to hear that.. Did doctor suggest any further treatment?" at bounding box center [474, 293] width 292 height 13
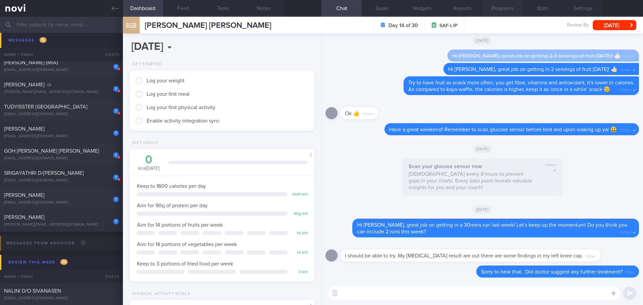
click at [506, 7] on button "Programs" at bounding box center [502, 8] width 40 height 17
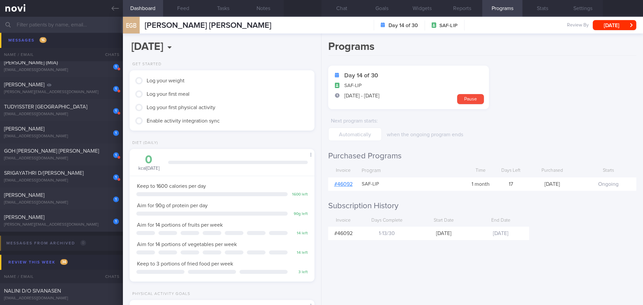
click at [345, 181] on div "# 46092" at bounding box center [343, 184] width 30 height 13
click at [344, 183] on link "# 46092" at bounding box center [343, 184] width 18 height 5
click at [342, 10] on button "Chat" at bounding box center [342, 8] width 40 height 17
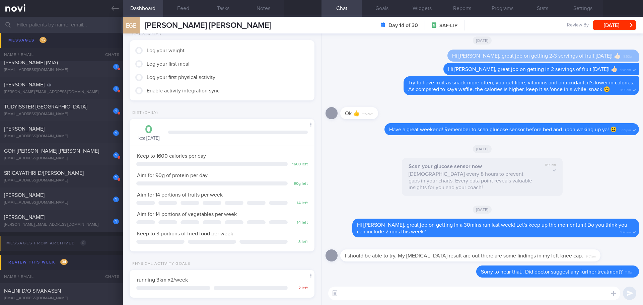
scroll to position [67, 0]
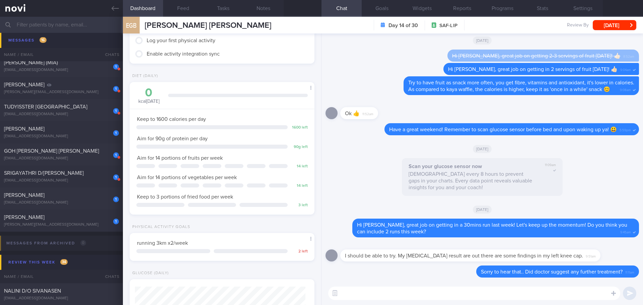
click at [341, 170] on div "Scan your glucose sensor now Scan every 8 hours to prevent gaps in your charts.…" at bounding box center [483, 179] width 314 height 42
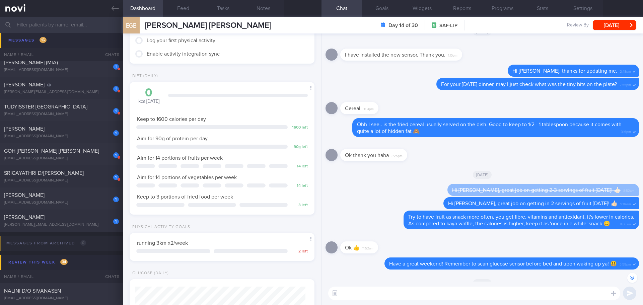
scroll to position [0, 0]
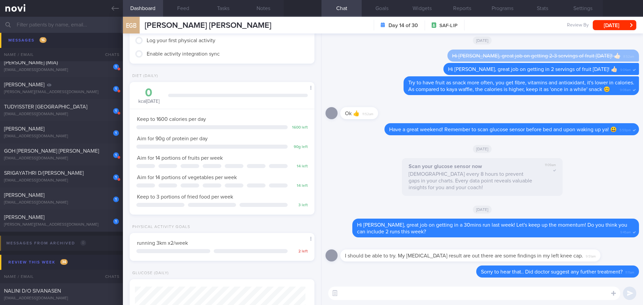
drag, startPoint x: 64, startPoint y: 200, endPoint x: 380, endPoint y: 46, distance: 351.2
click at [64, 200] on div "1 TEE HUI XIAN teehuixian@gmail.com" at bounding box center [61, 198] width 123 height 13
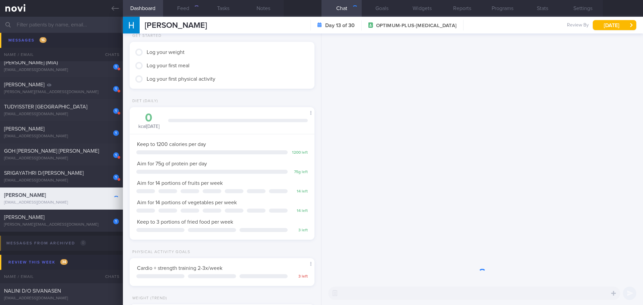
scroll to position [93, 168]
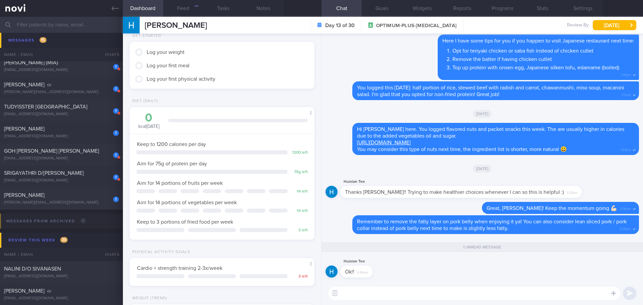
click at [607, 30] on div "TEE HUI XIAN TEE HUI XIAN teehuixian@gmail.com Day 13 of 30 OPTIMUM-PLUS-RYBELS…" at bounding box center [383, 25] width 520 height 17
click at [607, 28] on button "Tue, 26 Aug" at bounding box center [615, 25] width 44 height 10
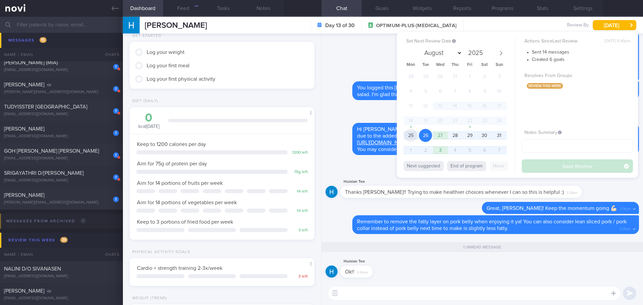
click at [415, 133] on span "25" at bounding box center [410, 135] width 13 height 13
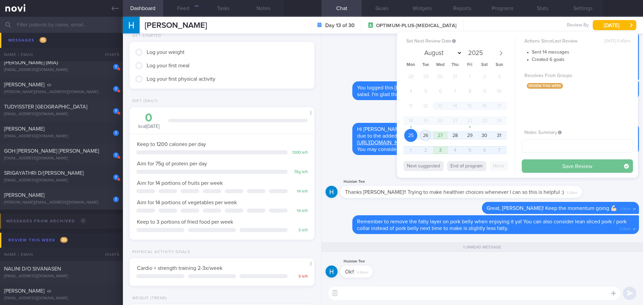
click at [551, 164] on button "Save Review" at bounding box center [577, 165] width 111 height 13
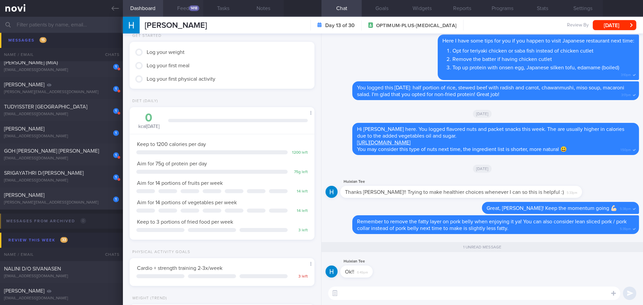
click at [191, 8] on div "1418" at bounding box center [194, 8] width 10 height 6
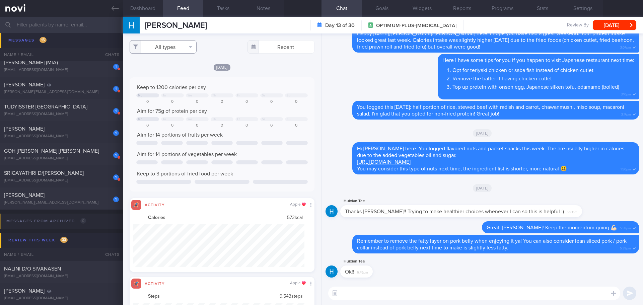
click at [185, 48] on button "All types" at bounding box center [163, 46] width 67 height 13
click at [165, 68] on button "Activity" at bounding box center [163, 70] width 66 height 10
checkbox input "false"
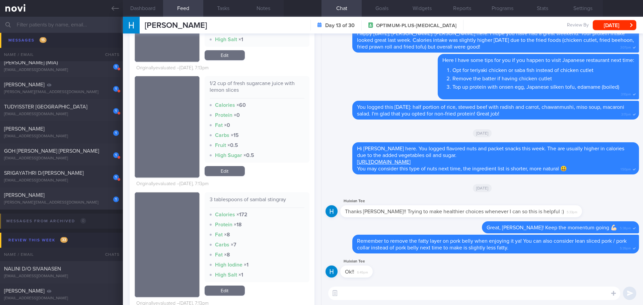
scroll to position [502, 0]
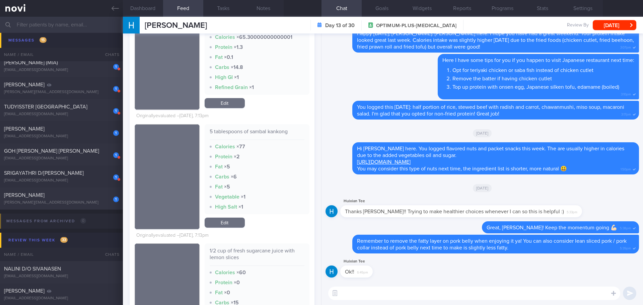
click at [355, 291] on textarea at bounding box center [474, 293] width 292 height 13
click at [366, 295] on textarea at bounding box center [474, 293] width 292 height 13
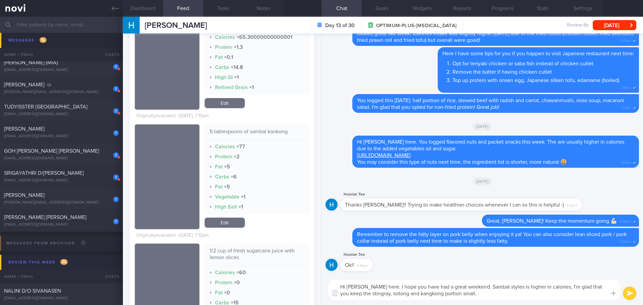
type textarea "Hi Hui Xian, Elizabeth here. I hope you have had a great weekend. Sambal styles…"
